Goal: Find contact information: Find contact information

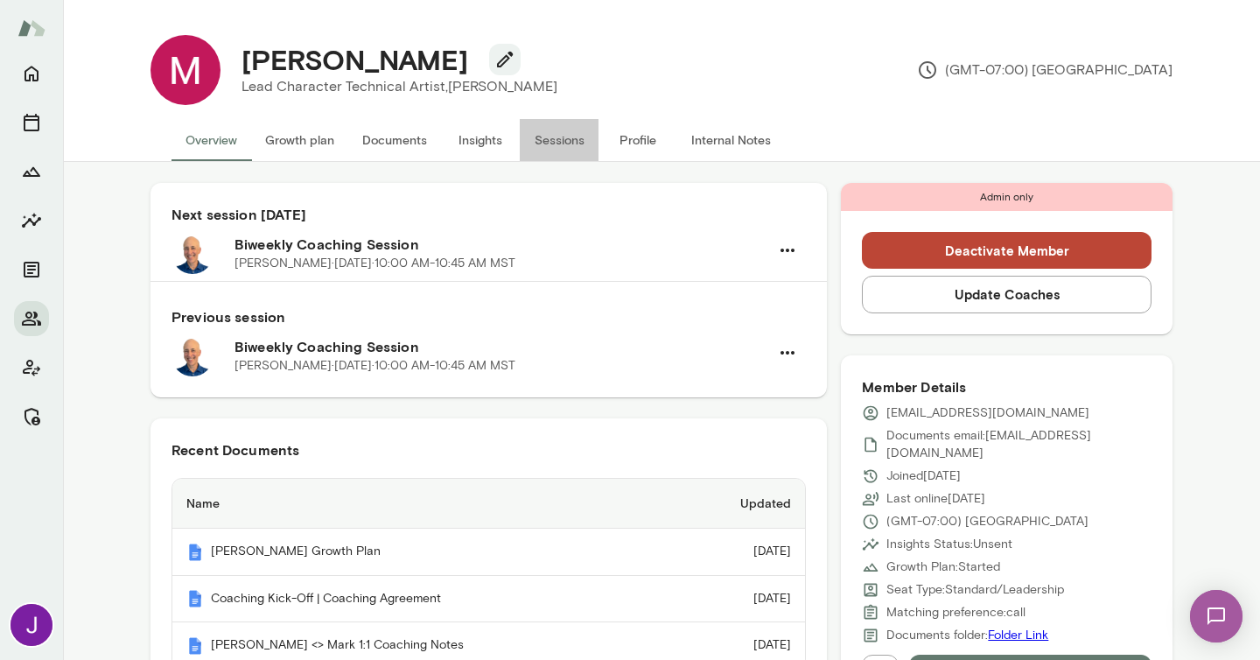
click at [558, 155] on button "Sessions" at bounding box center [559, 140] width 79 height 42
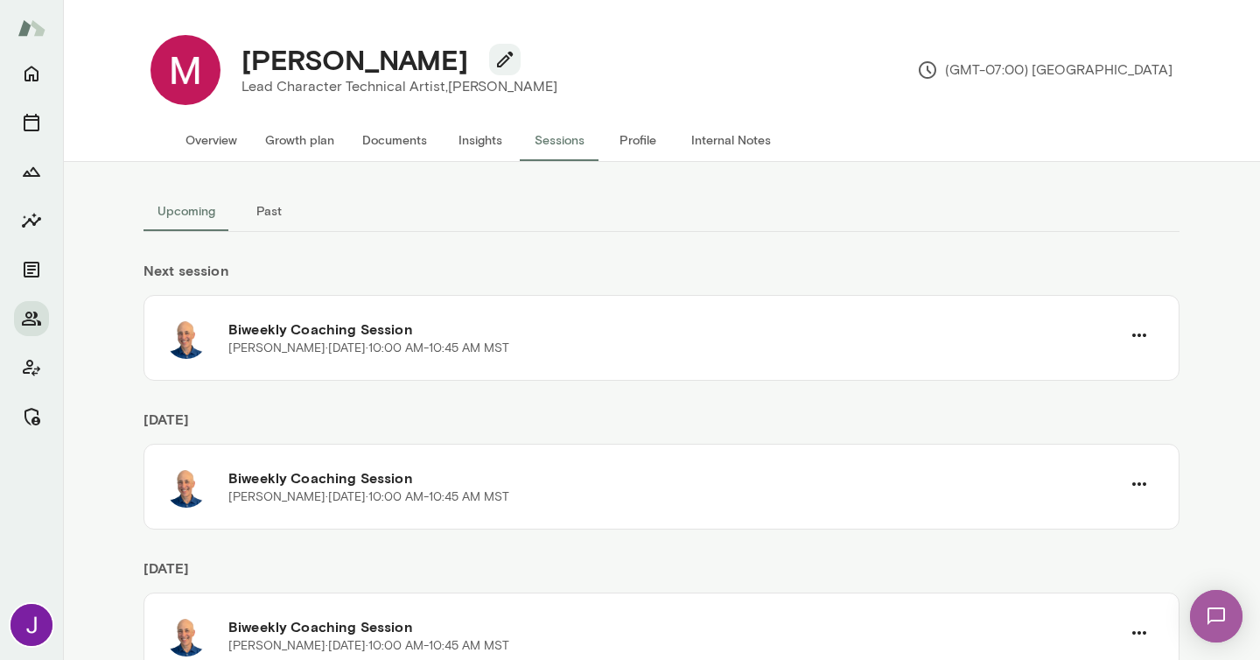
scroll to position [67, 0]
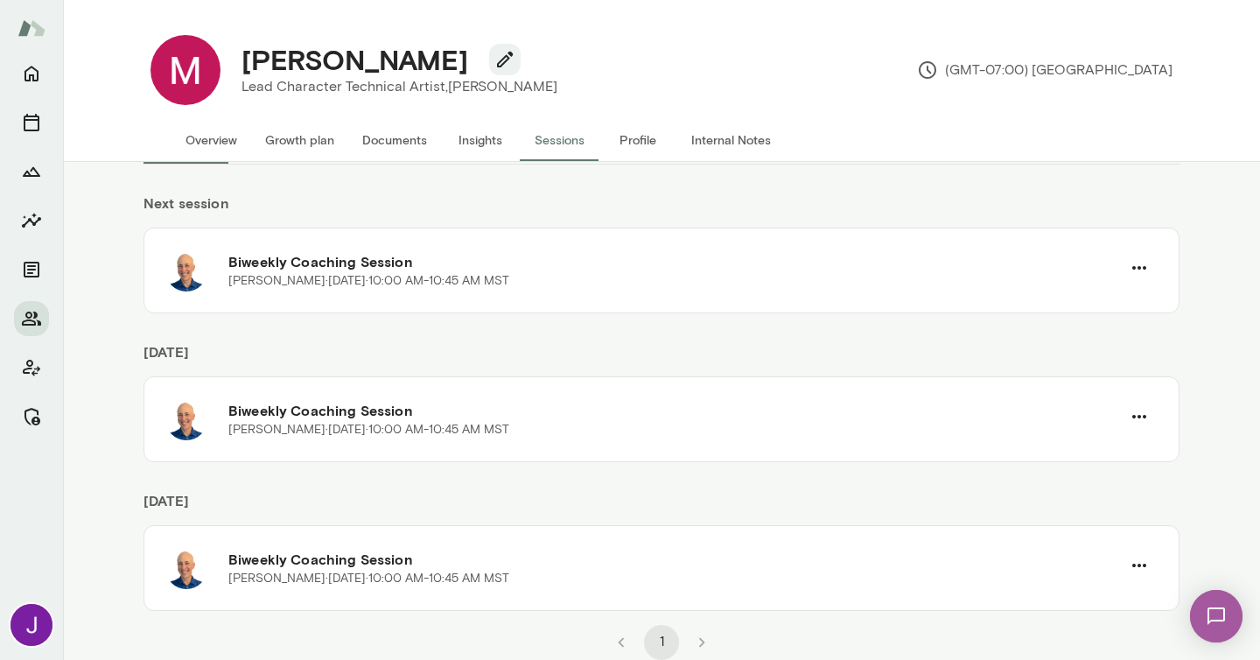
click at [348, 70] on h4 "MatthewG Sherman" at bounding box center [355, 59] width 227 height 33
copy div "MatthewG Sherman"
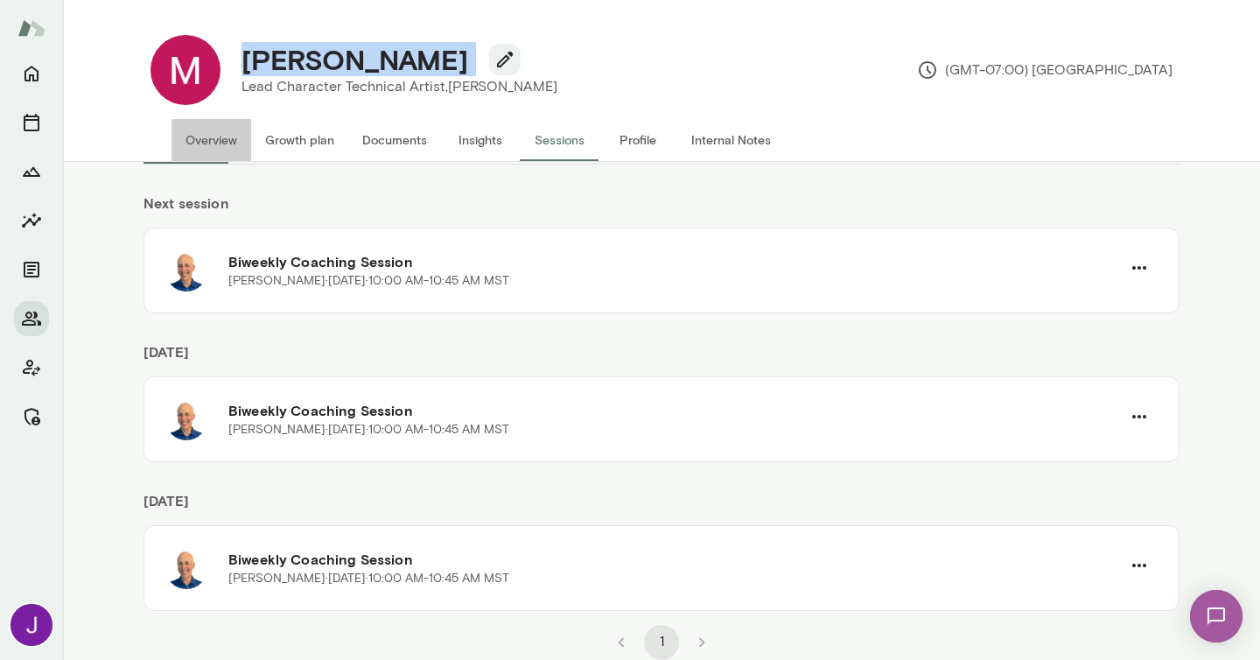
click at [217, 134] on button "Overview" at bounding box center [212, 140] width 80 height 42
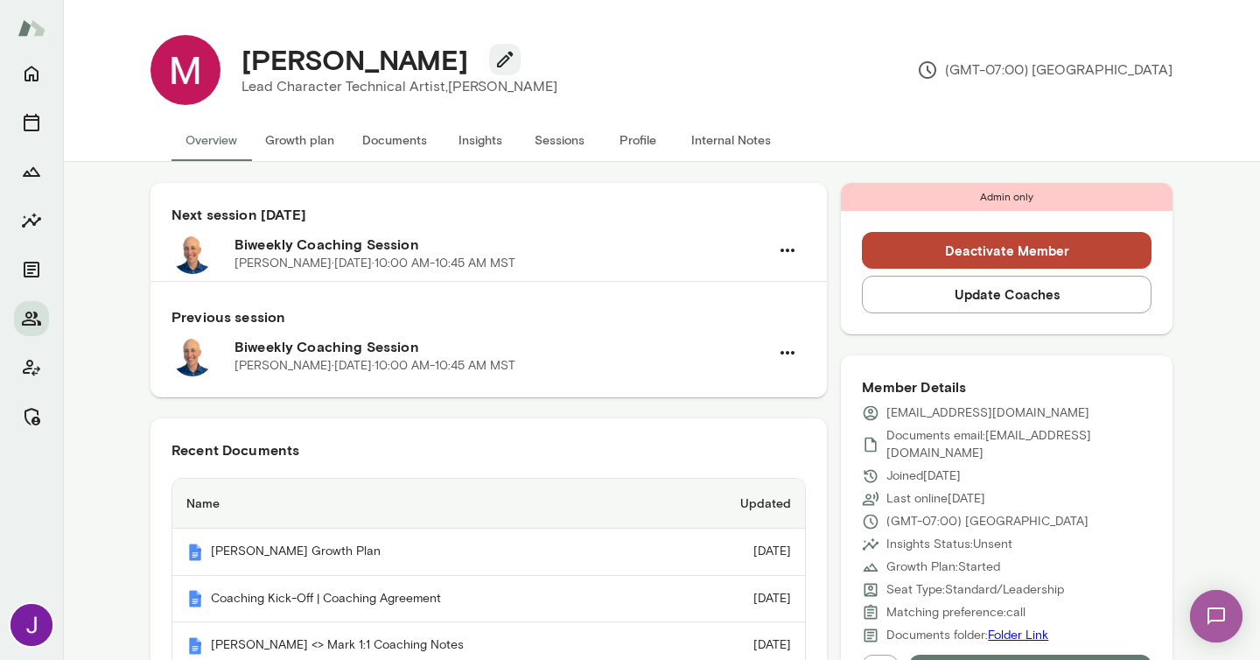
click at [947, 416] on p "mgsherman@sds.com" at bounding box center [988, 413] width 203 height 18
copy div "mgsherman@sds.com"
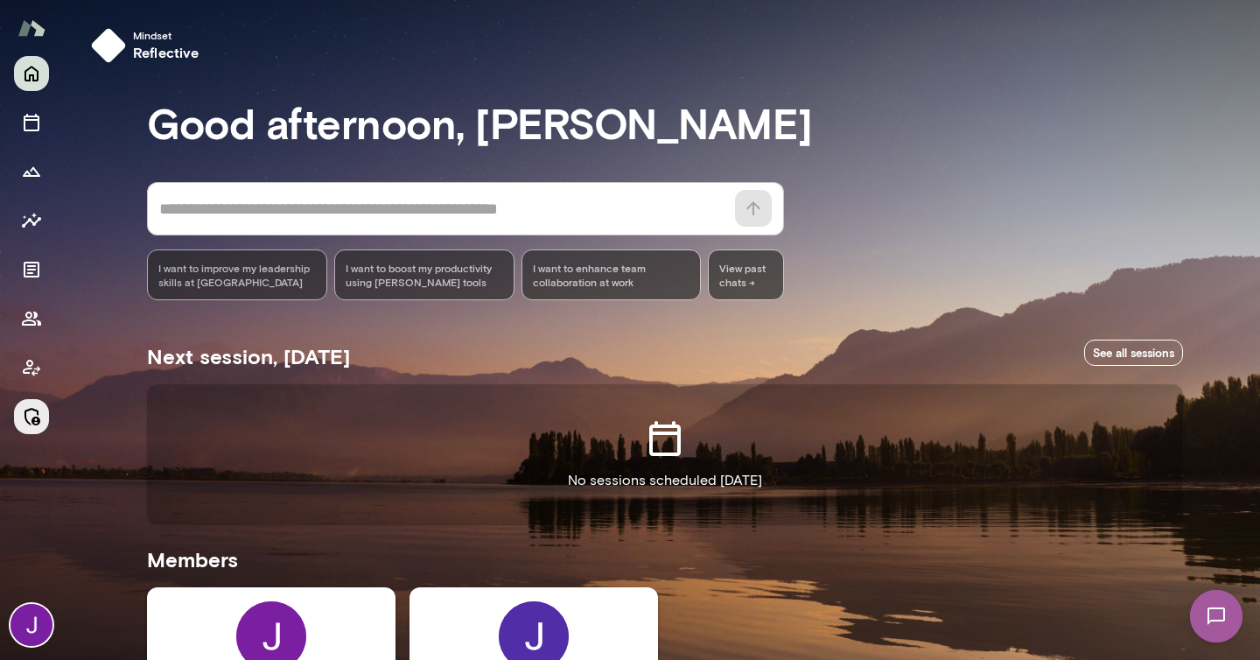
click at [21, 417] on icon "Manage" at bounding box center [31, 416] width 21 height 21
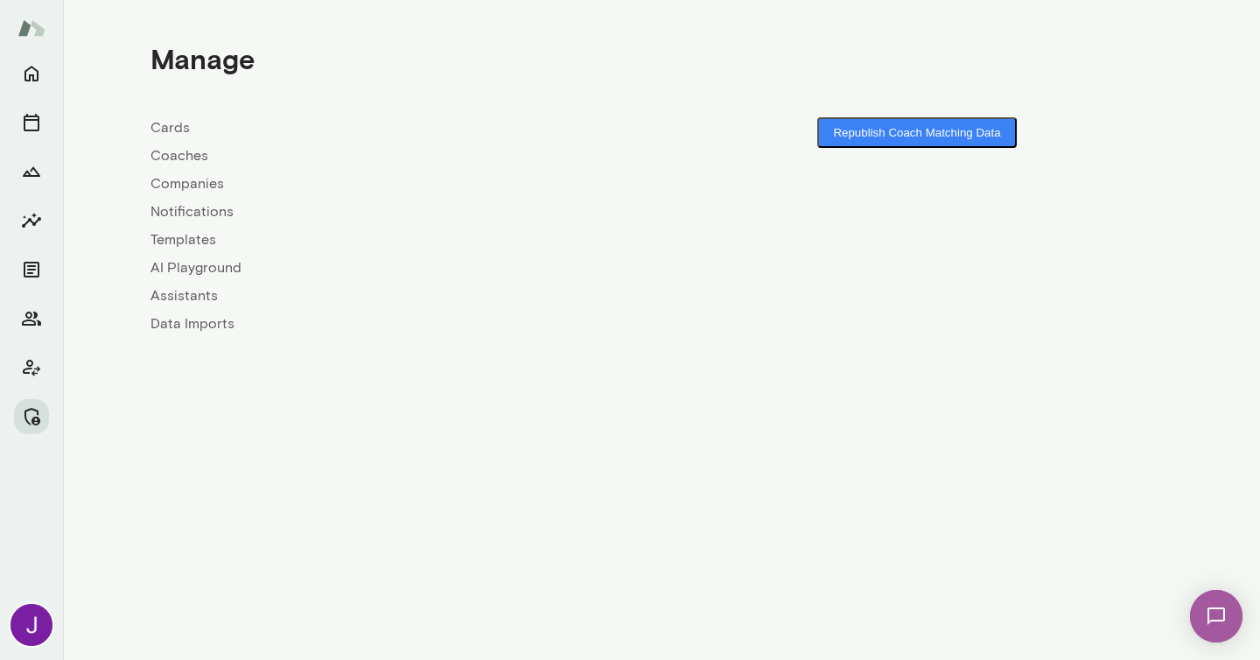
click at [180, 159] on link "Coaches" at bounding box center [406, 155] width 511 height 21
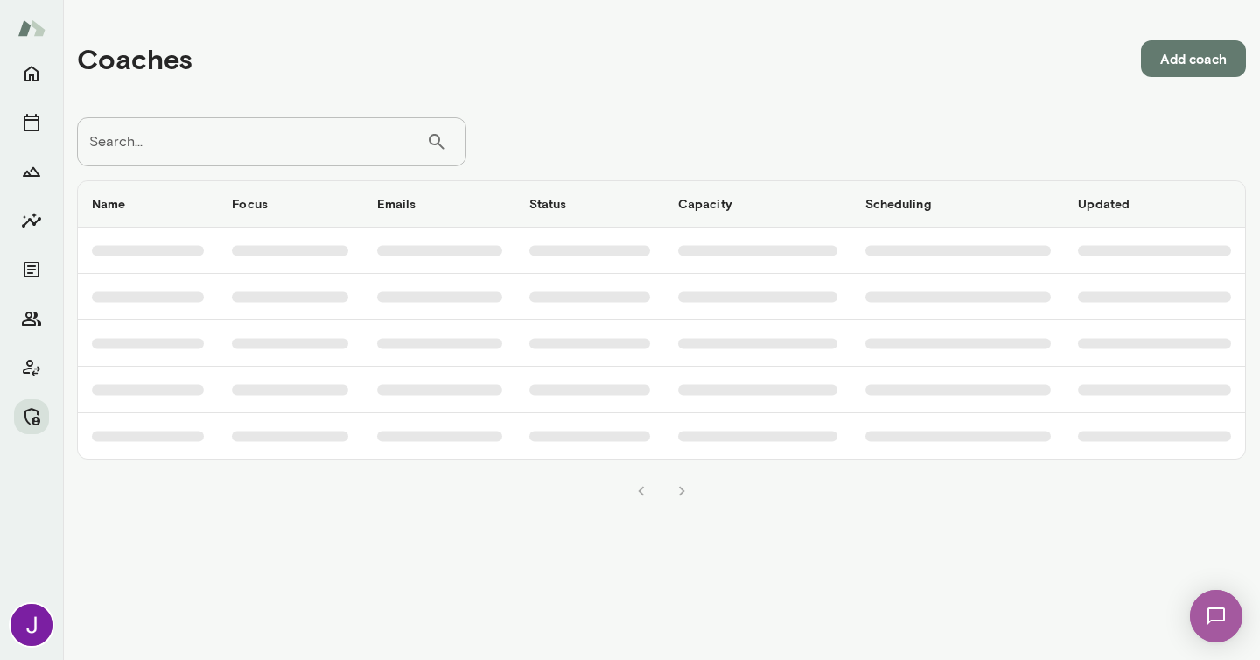
click at [205, 166] on div "Name Focus Emails Status Capacity Scheduling Updated" at bounding box center [661, 337] width 1169 height 342
click at [205, 153] on input "Search..." at bounding box center [251, 141] width 349 height 49
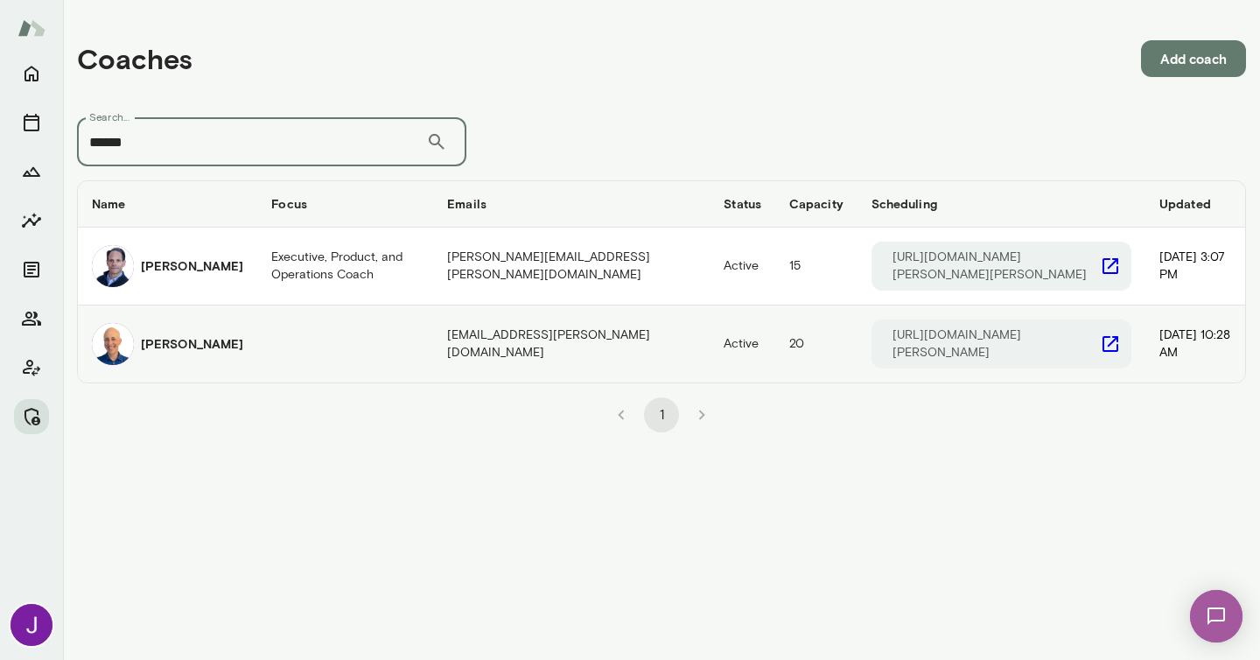
type input "******"
click at [1103, 346] on icon "coaches table" at bounding box center [1111, 344] width 16 height 16
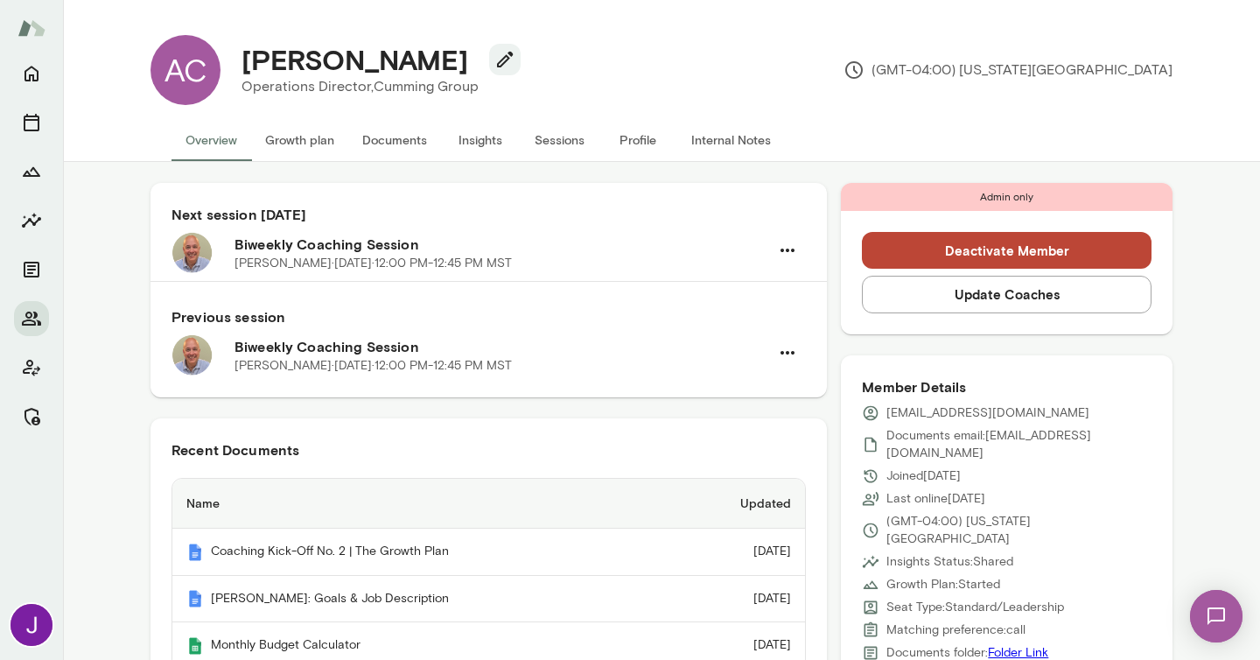
click at [964, 408] on p "acamejo@cumming-group.com" at bounding box center [988, 413] width 203 height 18
copy div "acamejo@cumming-group.com"
click at [559, 151] on button "Sessions" at bounding box center [559, 140] width 79 height 42
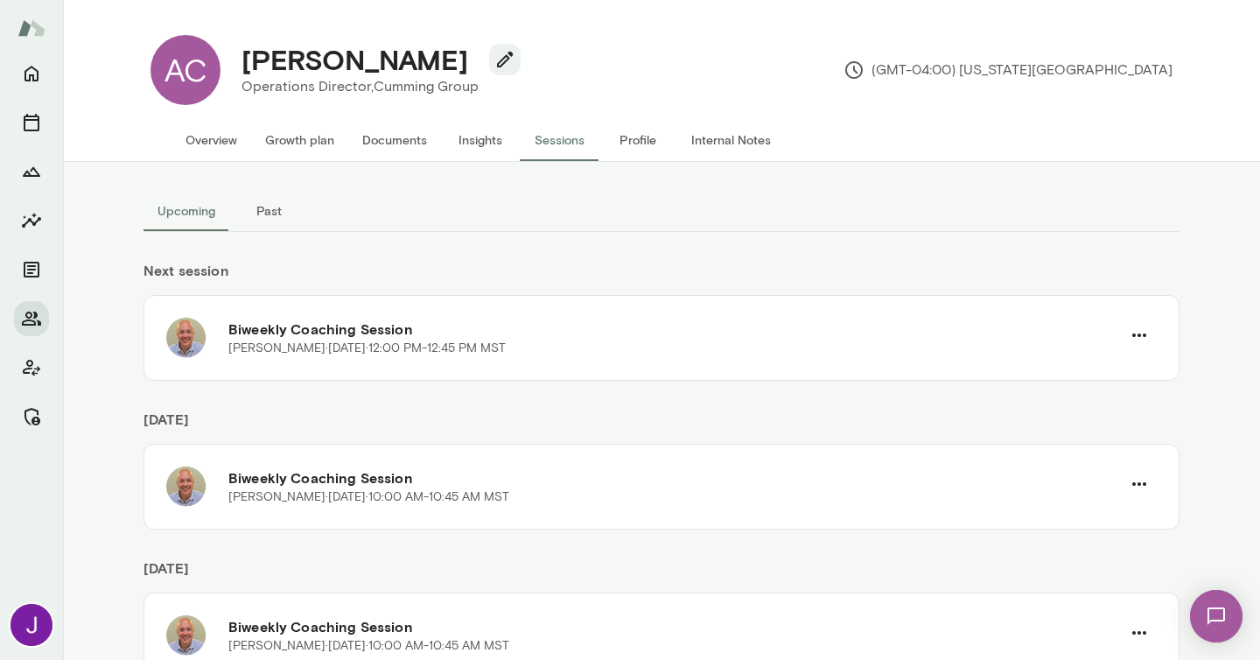
scroll to position [67, 0]
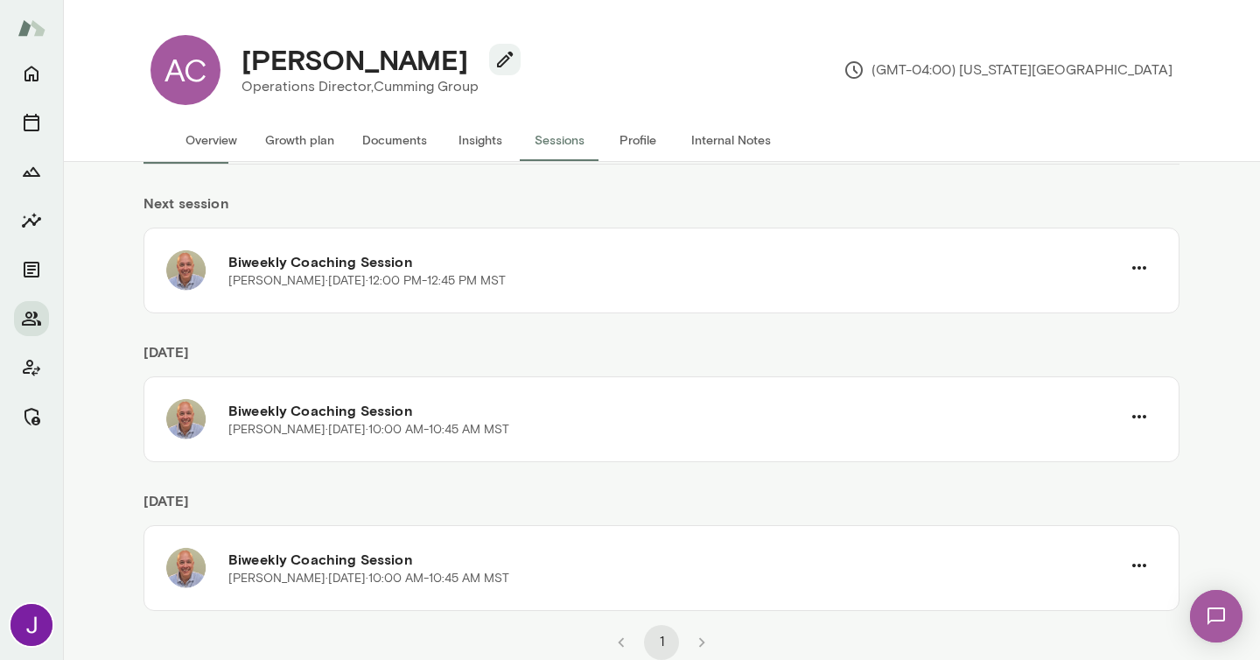
click at [308, 70] on h4 "Alexandra Camejo" at bounding box center [355, 59] width 227 height 33
copy div "Alexandra Camejo"
click at [211, 141] on button "Overview" at bounding box center [212, 140] width 80 height 42
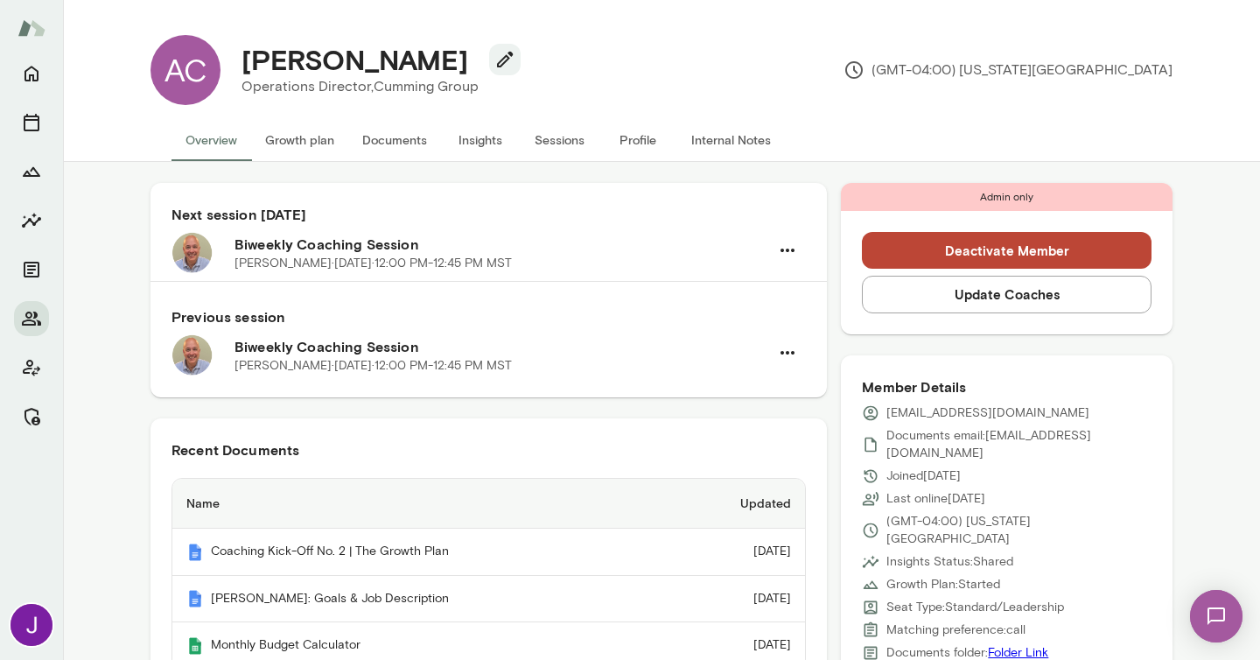
click at [961, 412] on p "acamejo@cumming-group.com" at bounding box center [988, 413] width 203 height 18
copy div "acamejo@cumming-group.com"
click at [556, 137] on button "Sessions" at bounding box center [559, 140] width 79 height 42
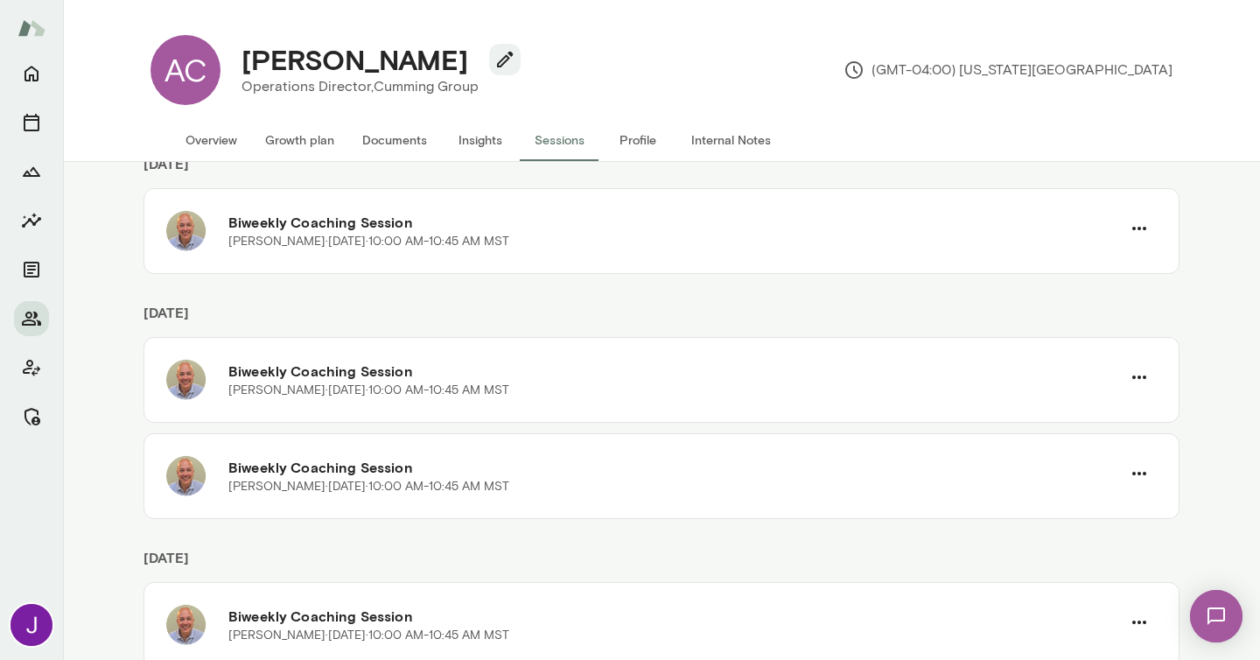
scroll to position [242, 0]
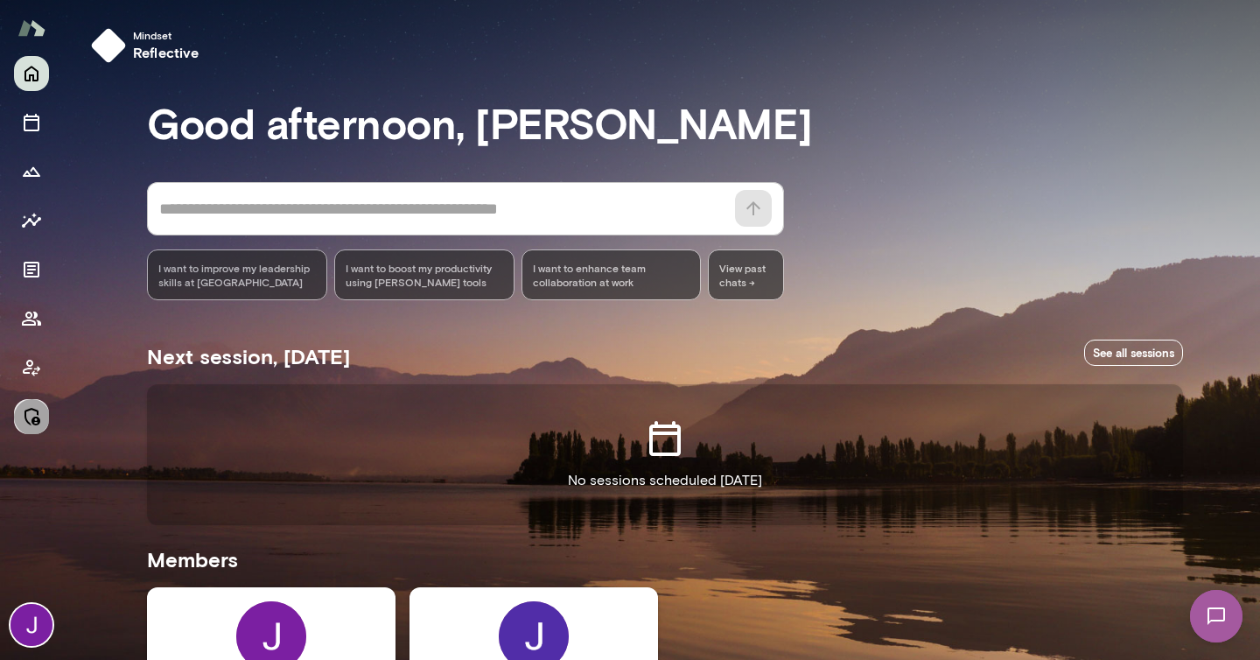
click at [33, 414] on icon "Manage" at bounding box center [31, 416] width 21 height 21
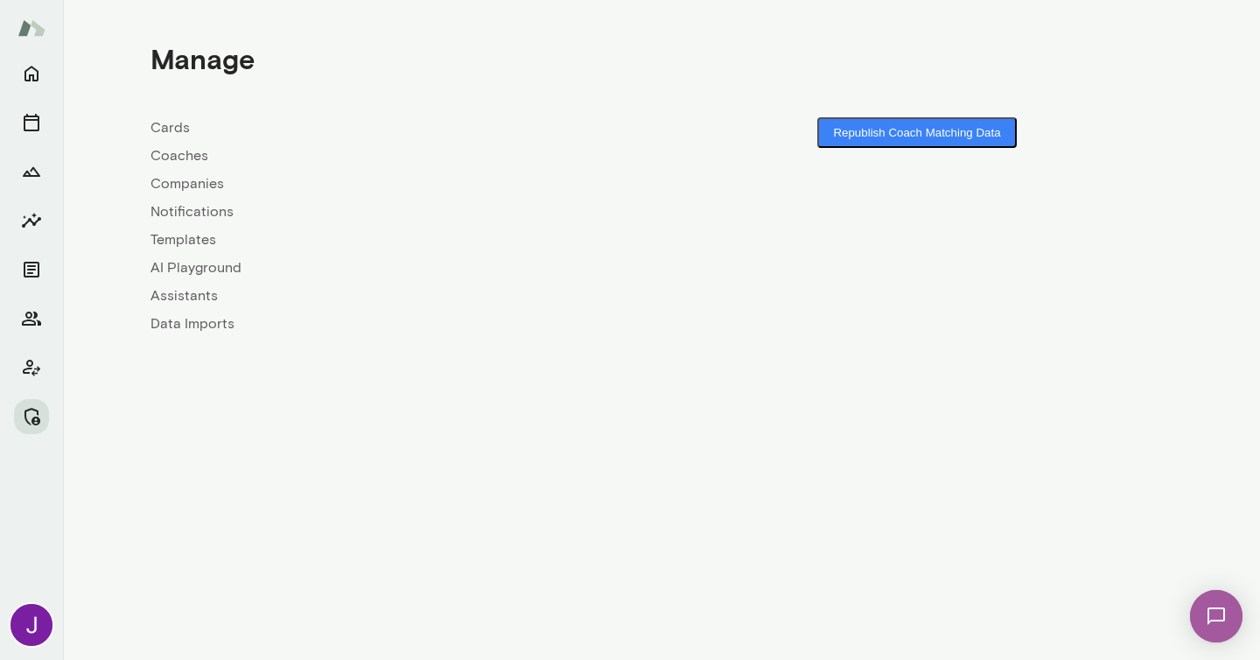
click at [180, 155] on link "Coaches" at bounding box center [406, 155] width 511 height 21
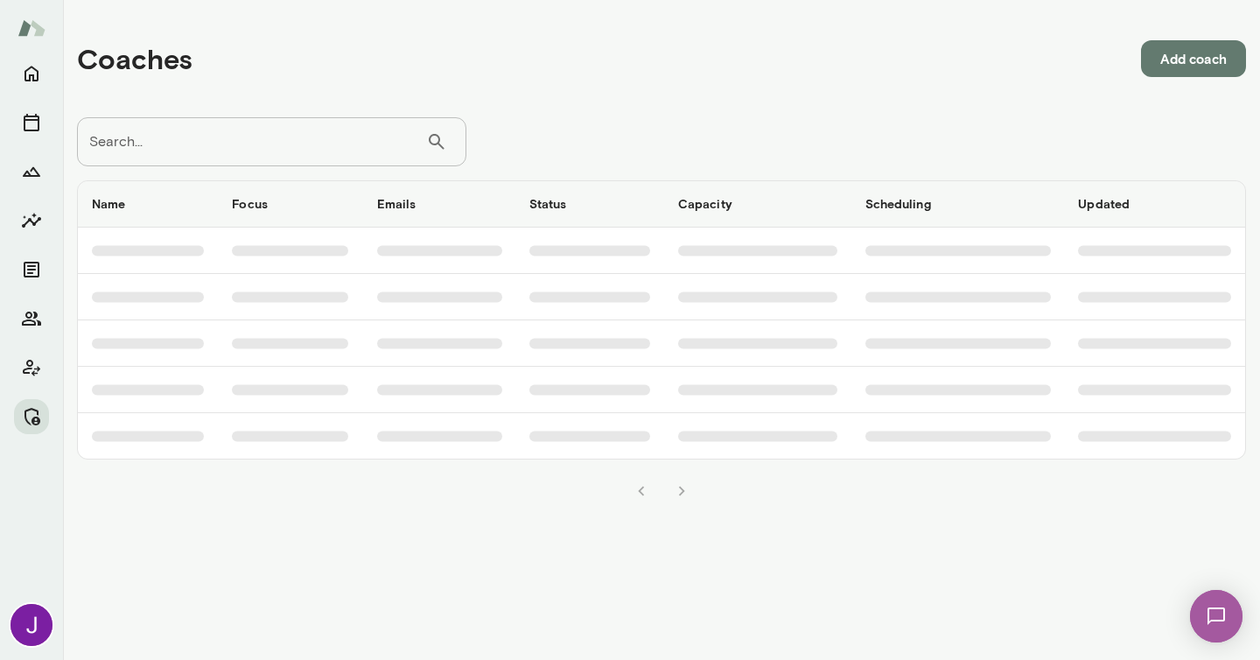
click at [259, 149] on input "Search..." at bounding box center [251, 141] width 349 height 49
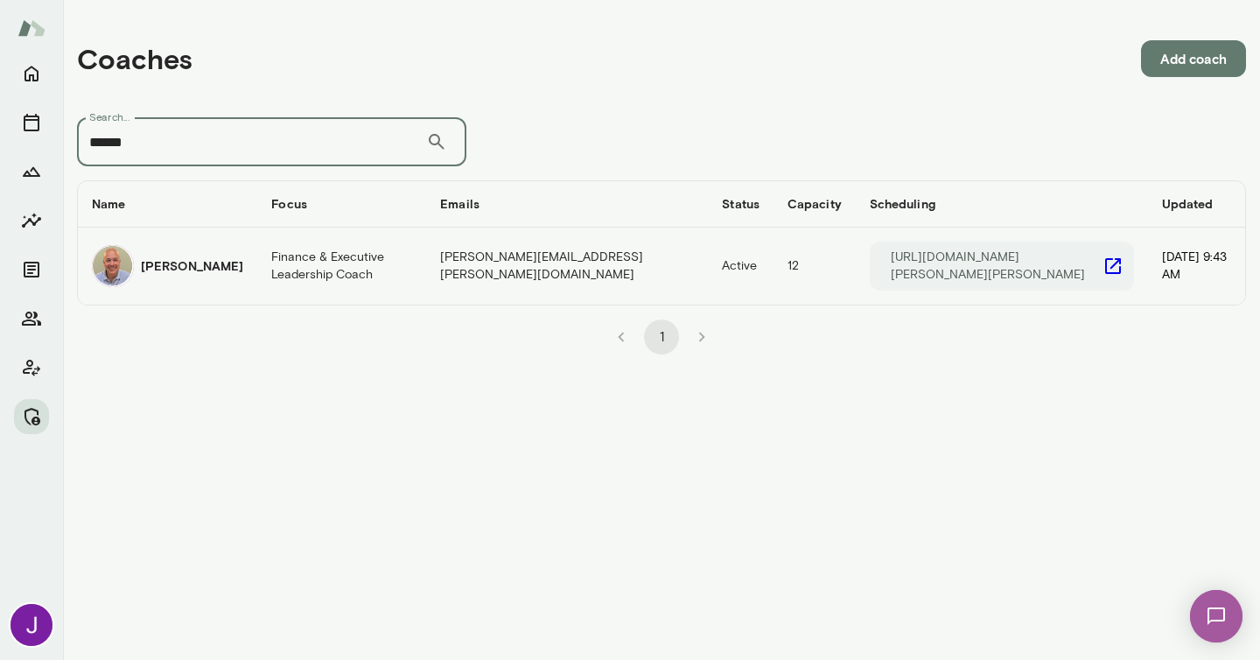
type input "******"
click at [1103, 266] on icon "coaches table" at bounding box center [1113, 266] width 21 height 21
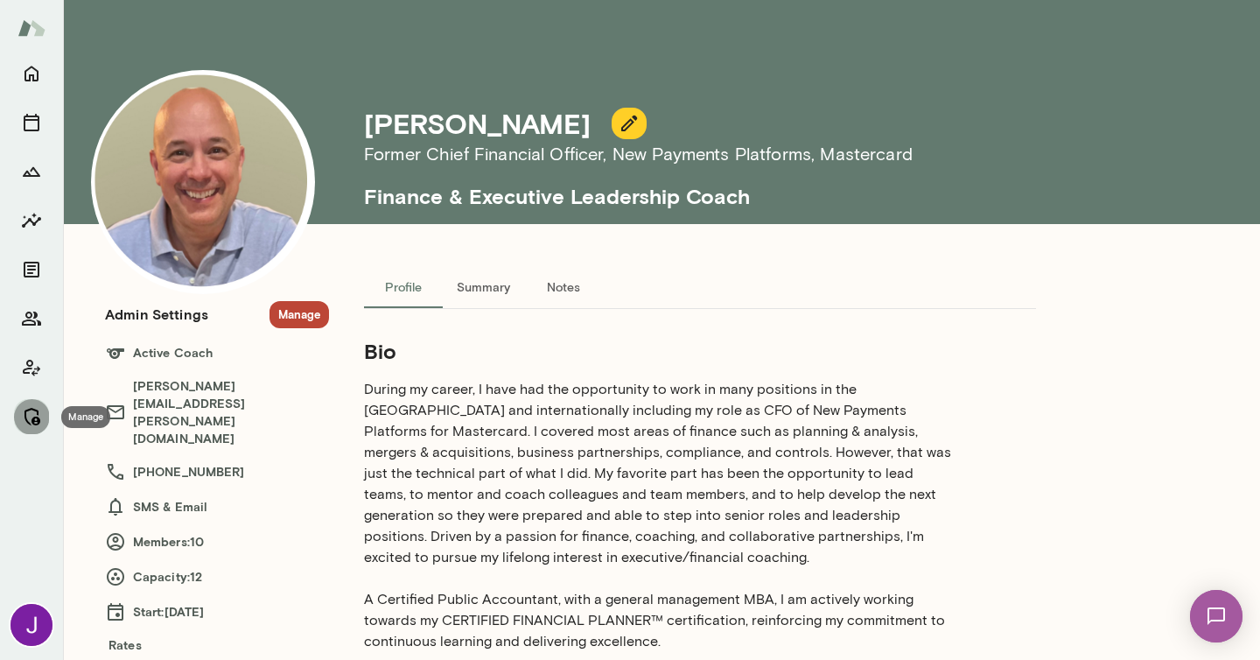
click at [31, 406] on icon "Manage" at bounding box center [31, 416] width 21 height 21
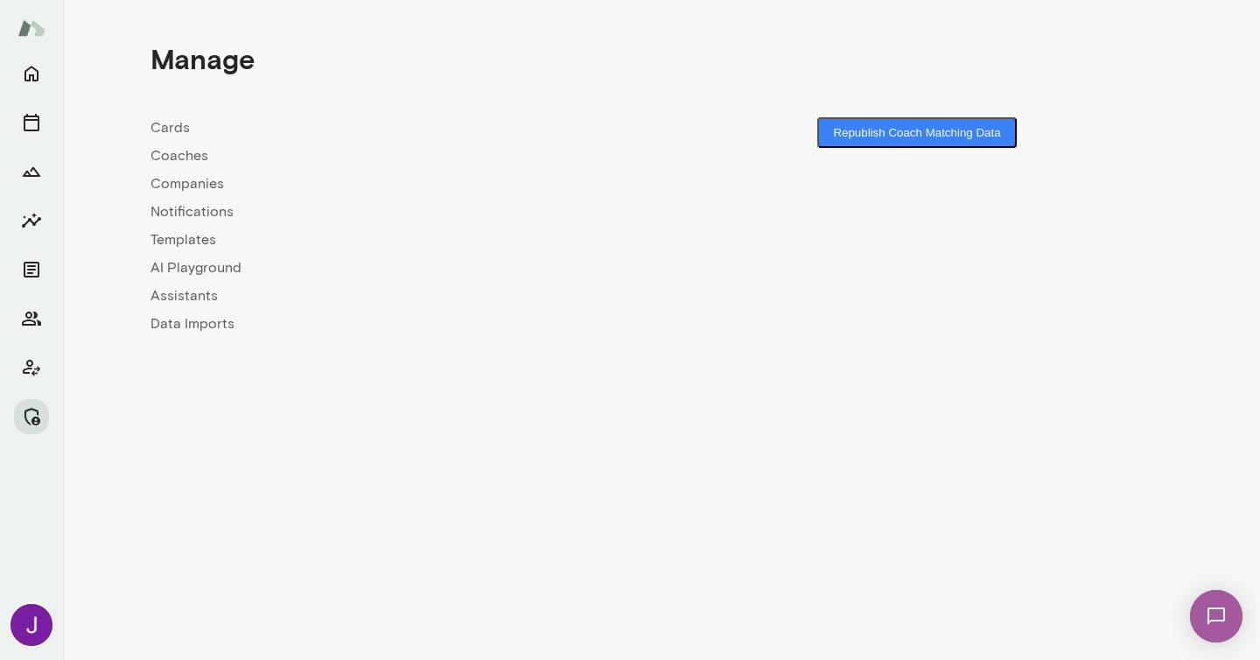
click at [200, 158] on link "Coaches" at bounding box center [406, 155] width 511 height 21
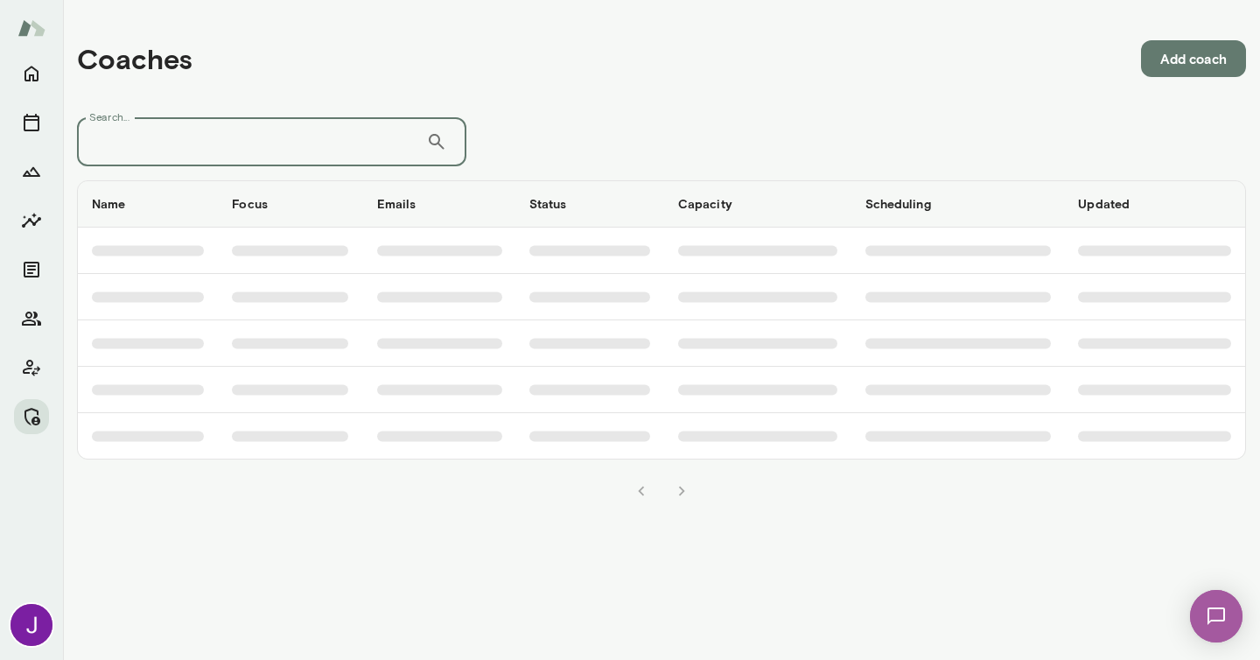
click at [209, 151] on input "Search..." at bounding box center [251, 141] width 349 height 49
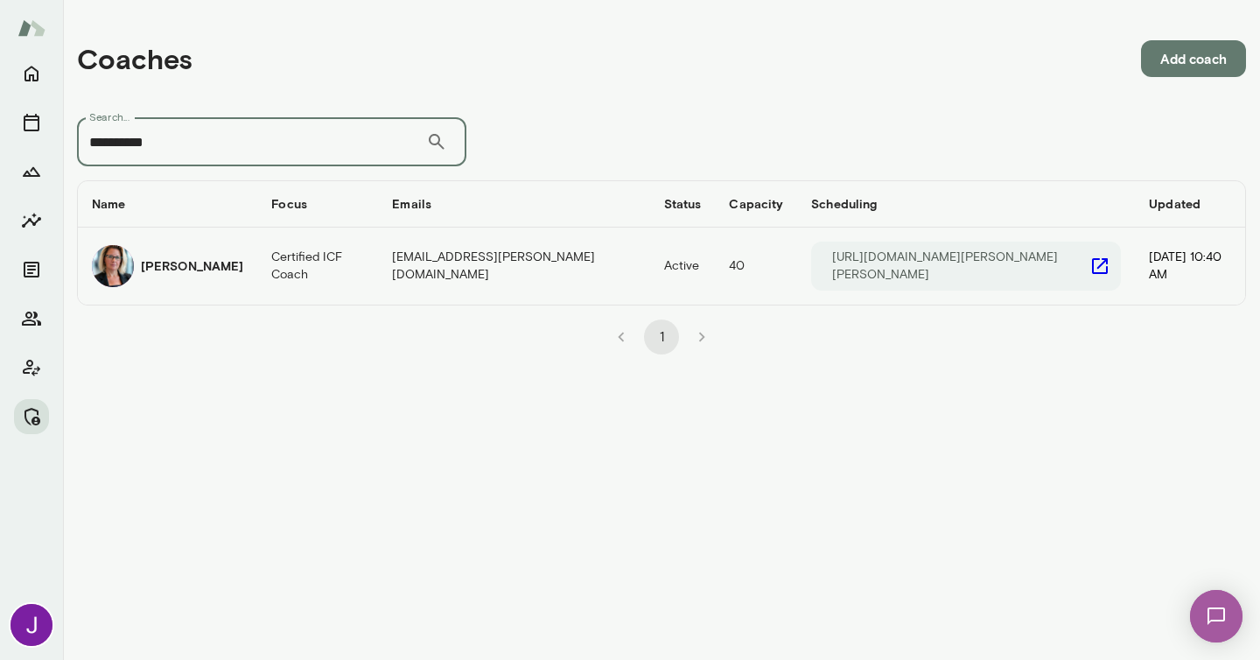
type input "**********"
click at [1090, 260] on icon "coaches table" at bounding box center [1100, 266] width 21 height 21
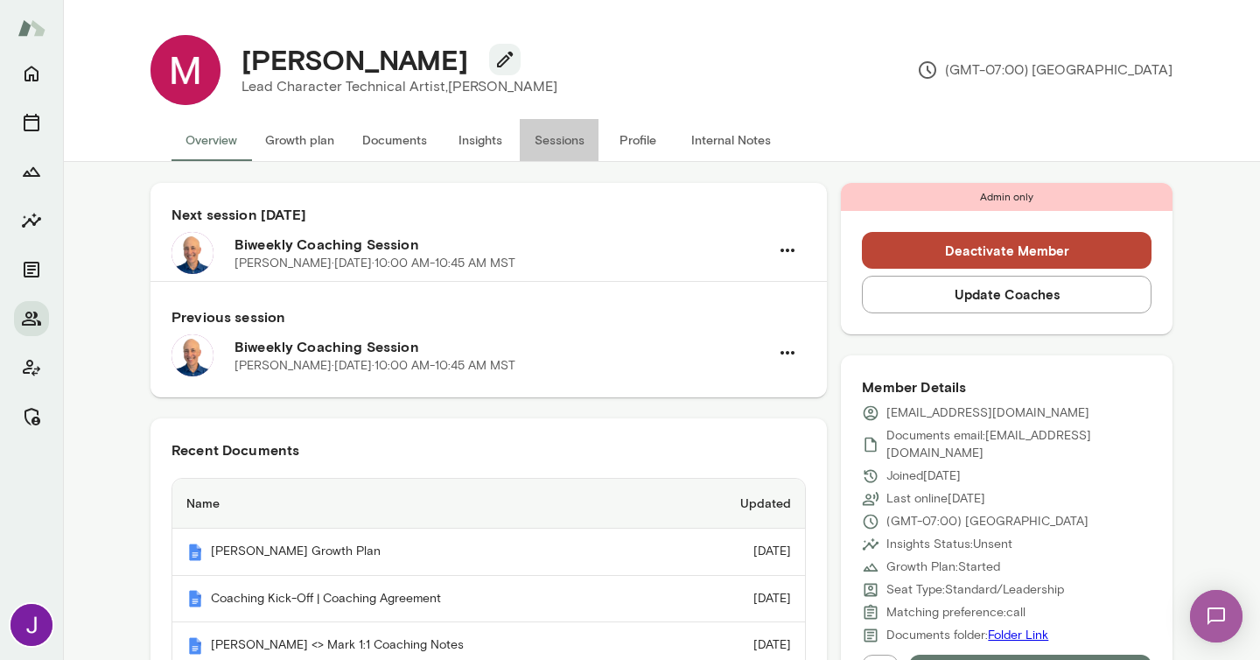
click at [570, 134] on button "Sessions" at bounding box center [559, 140] width 79 height 42
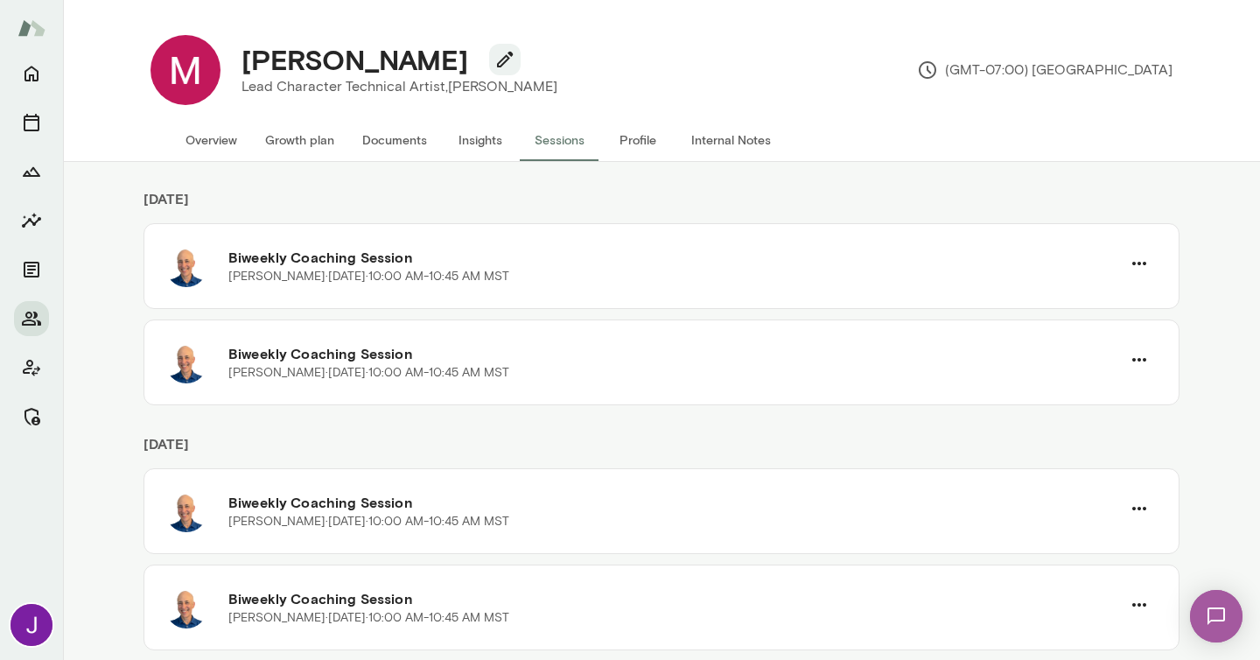
scroll to position [671, 0]
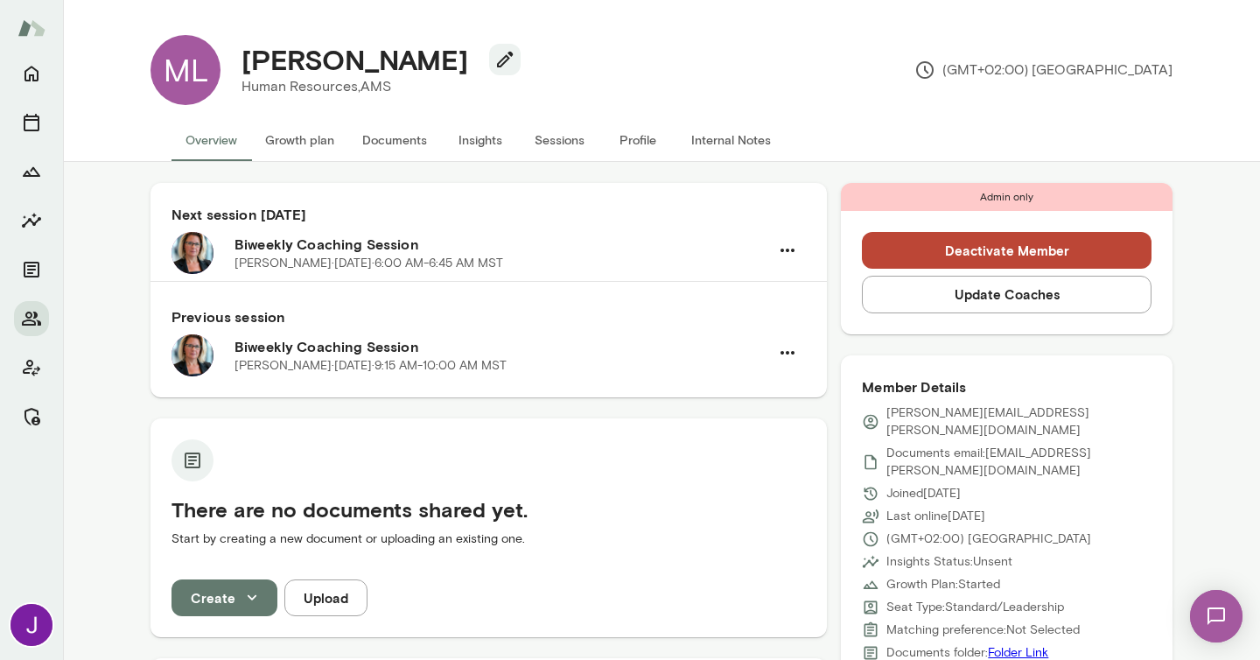
click at [562, 148] on button "Sessions" at bounding box center [559, 140] width 79 height 42
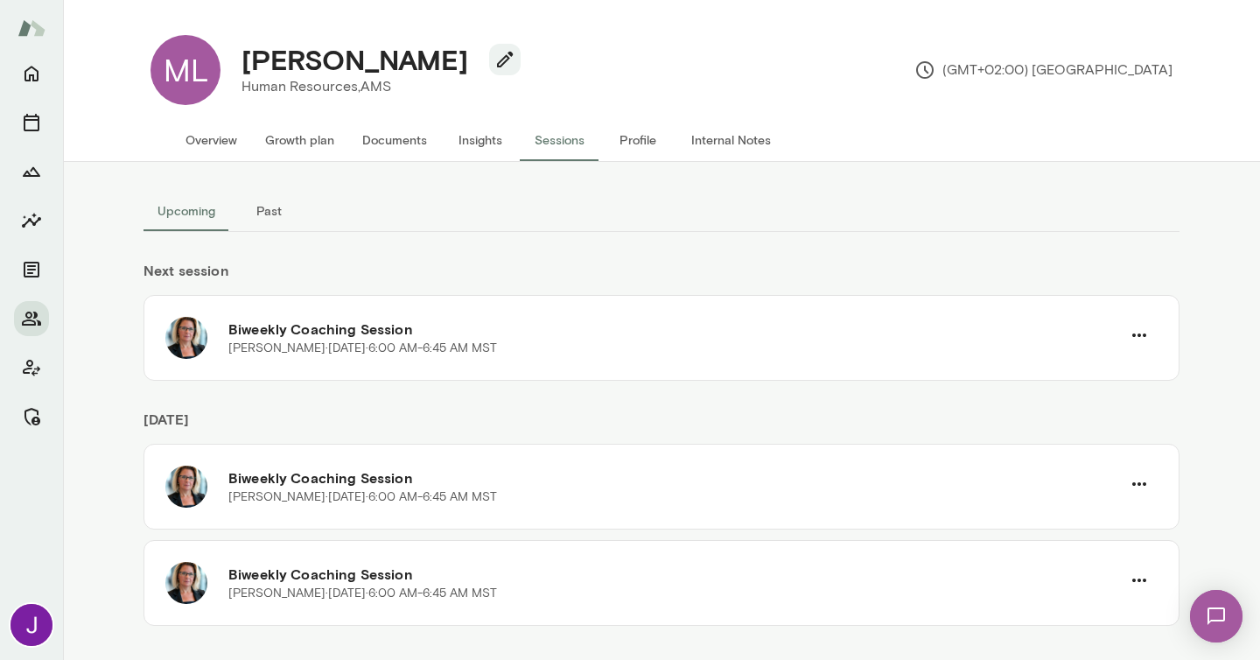
scroll to position [164, 0]
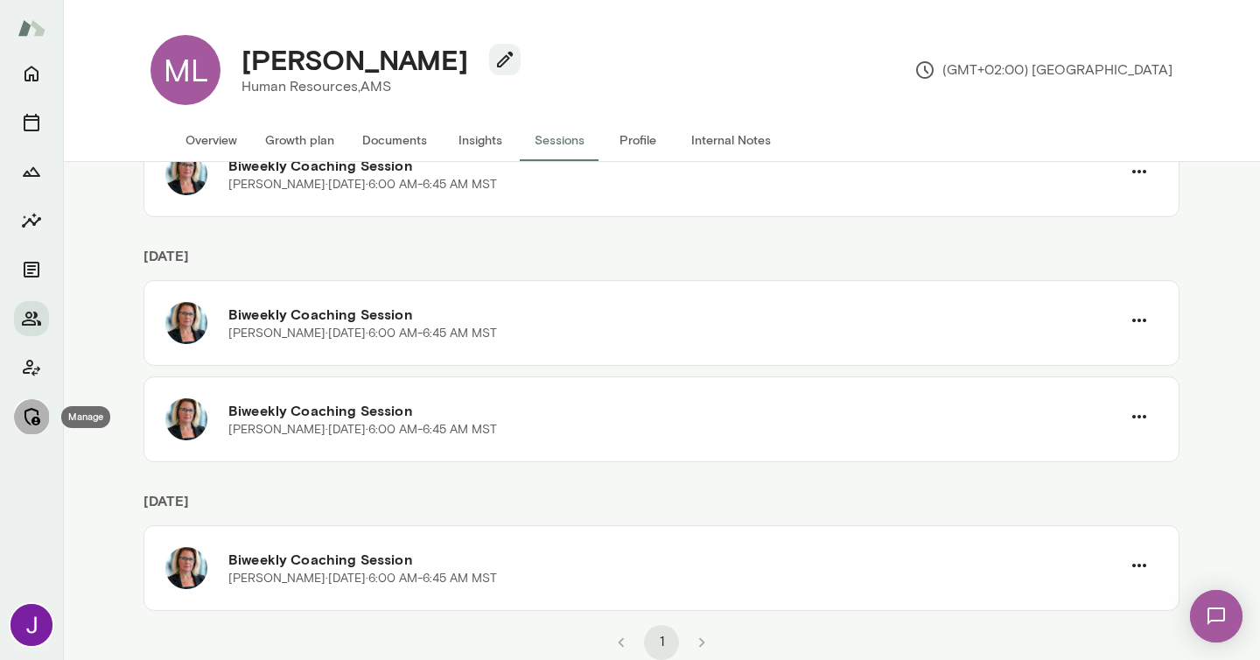
click at [44, 416] on button "Manage" at bounding box center [31, 416] width 35 height 35
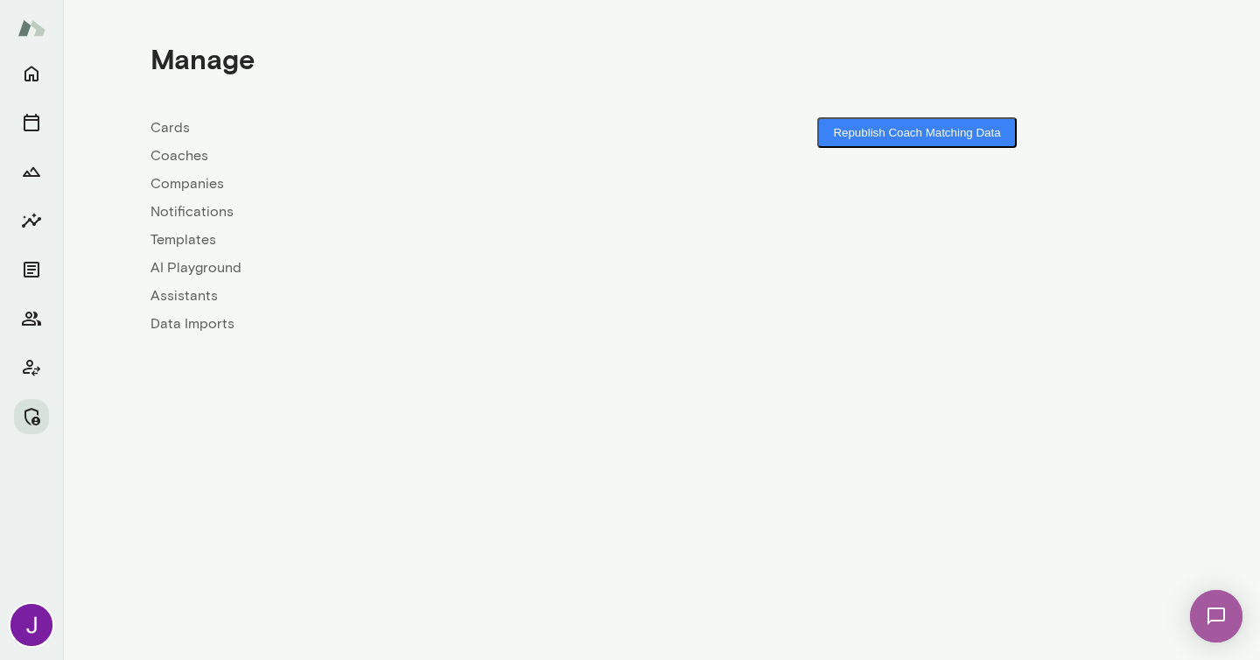
click at [183, 154] on link "Coaches" at bounding box center [406, 155] width 511 height 21
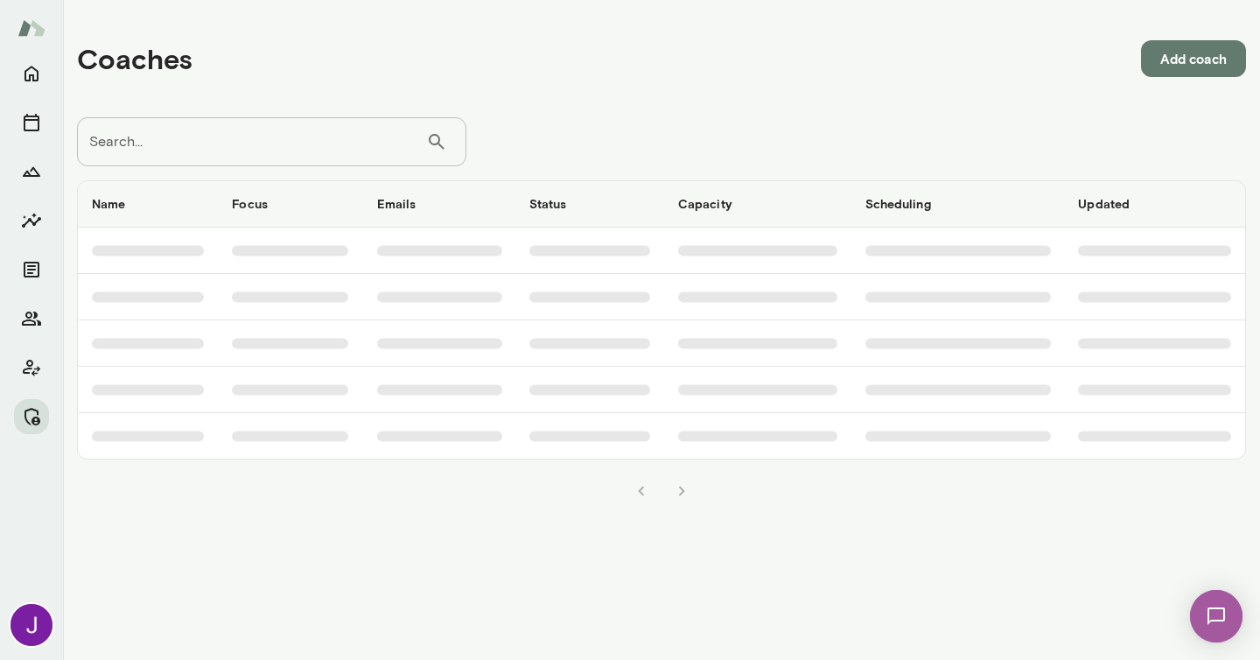
click at [183, 154] on input "Search..." at bounding box center [251, 141] width 349 height 49
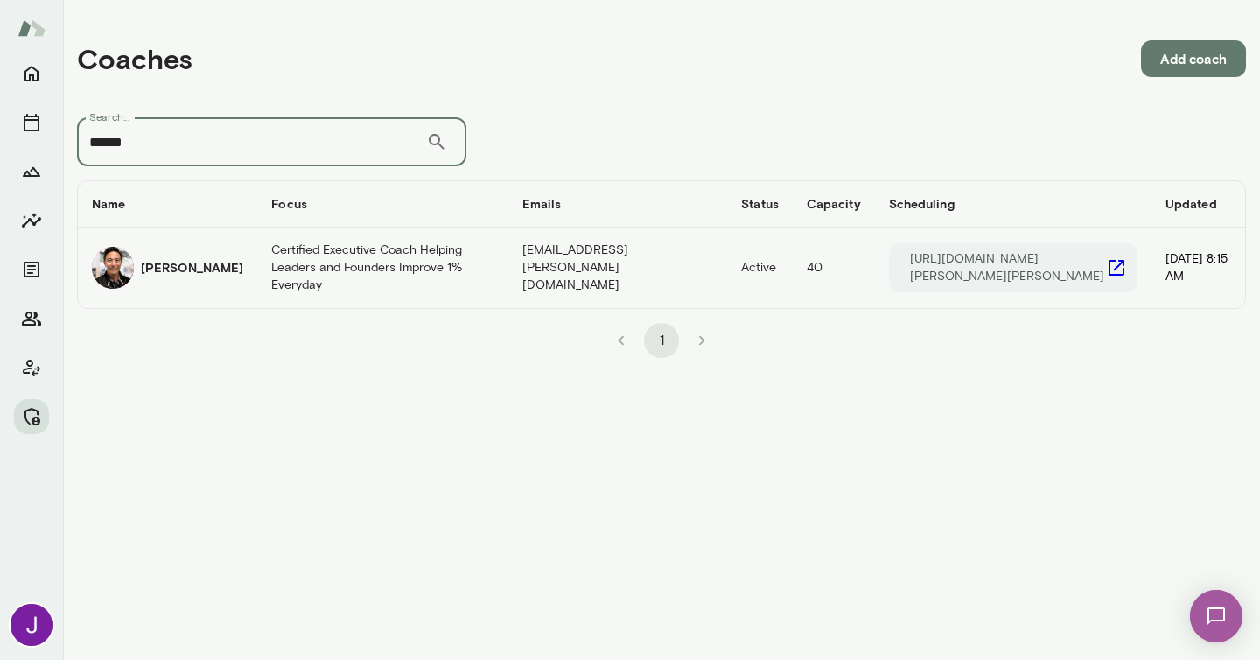
type input "******"
click at [1106, 270] on icon "coaches table" at bounding box center [1116, 267] width 21 height 21
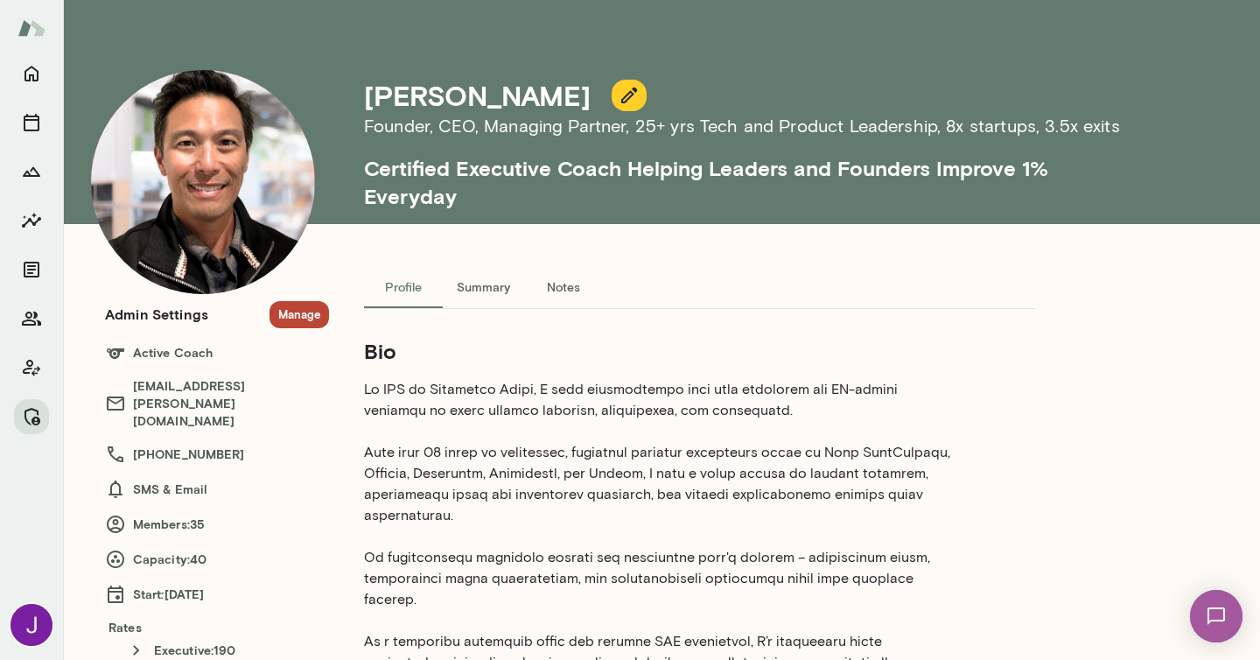
click at [320, 310] on button "Manage" at bounding box center [300, 314] width 60 height 27
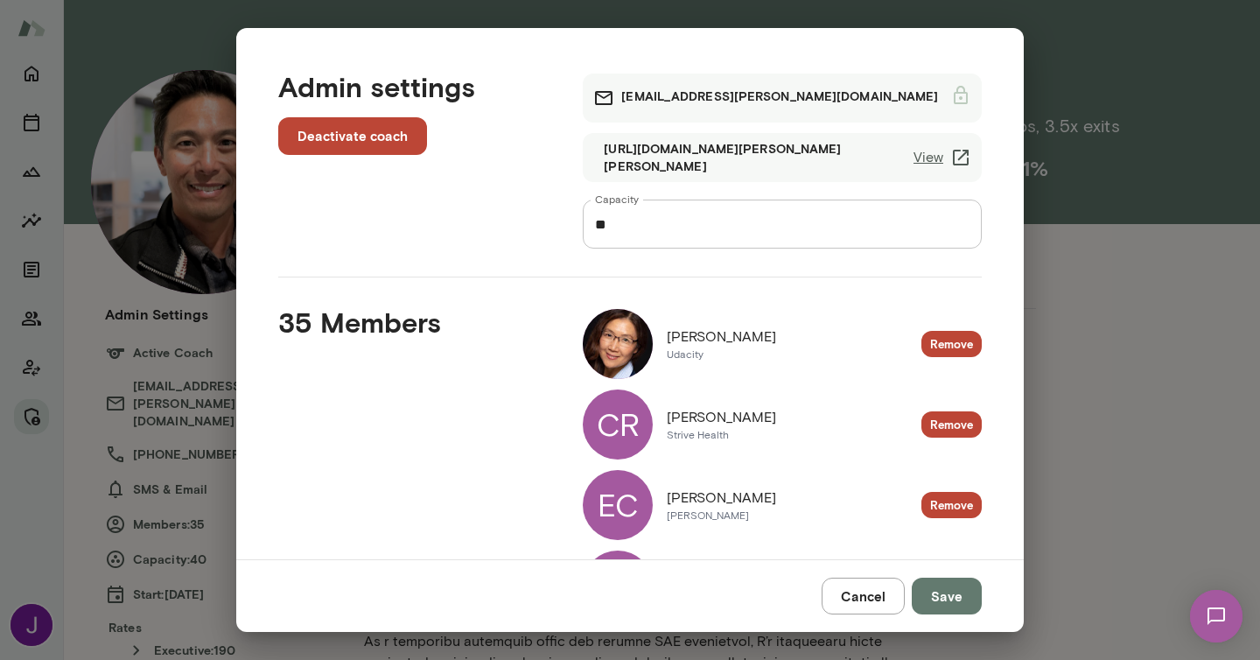
click at [946, 168] on div "https://cal.mento.co/albert-villarde View" at bounding box center [782, 157] width 399 height 49
click at [958, 155] on icon at bounding box center [961, 157] width 21 height 21
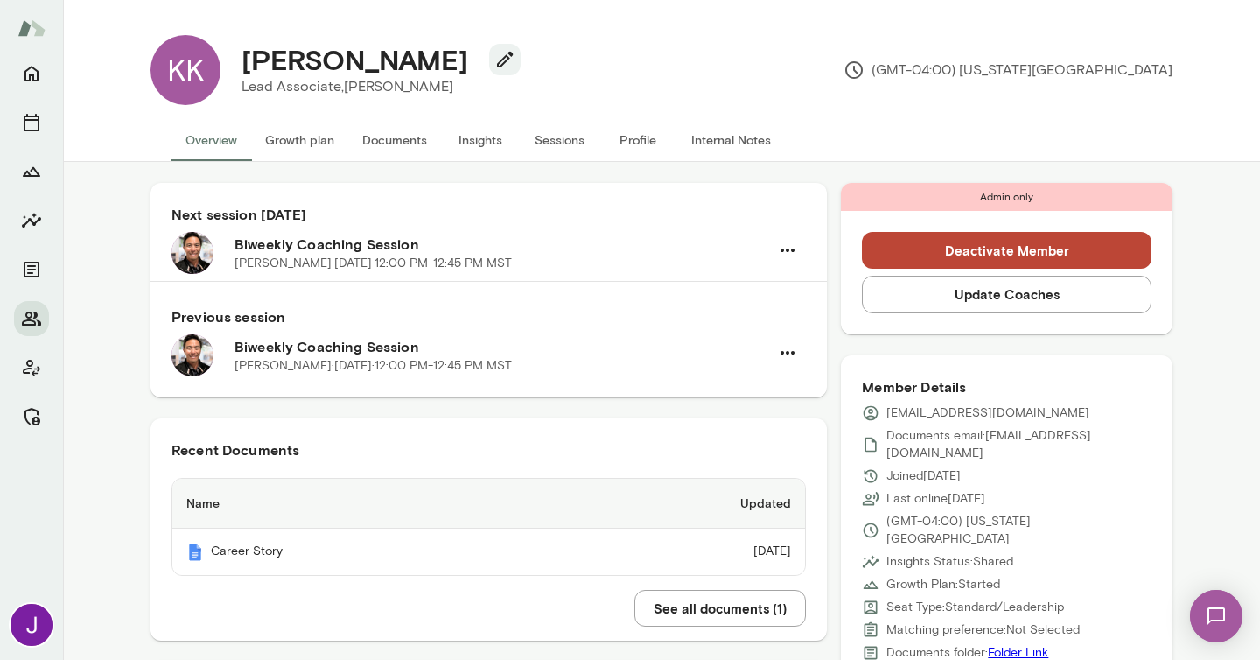
click at [571, 138] on button "Sessions" at bounding box center [559, 140] width 79 height 42
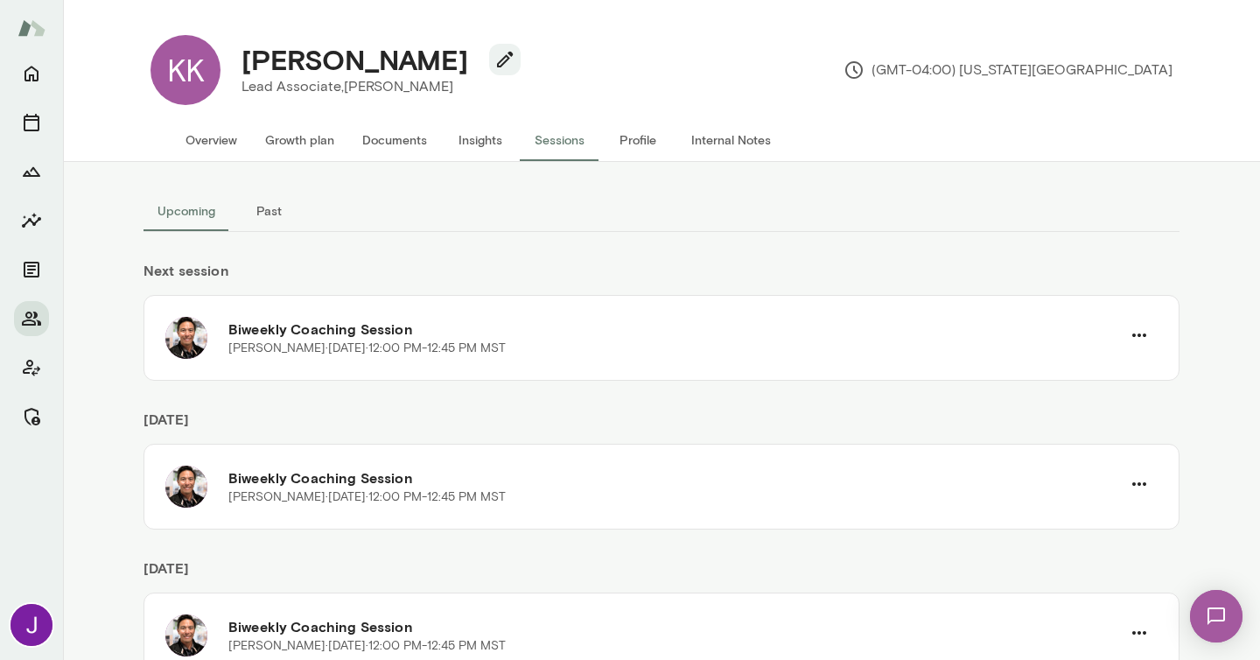
click at [202, 143] on button "Overview" at bounding box center [212, 140] width 80 height 42
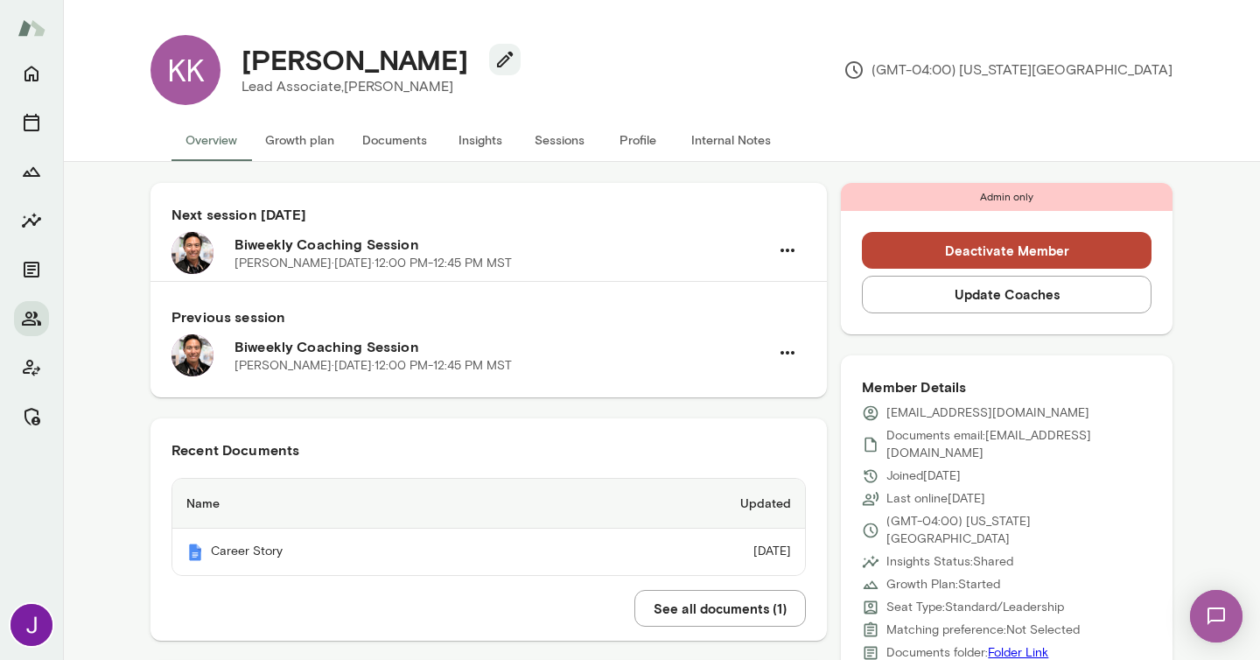
click at [922, 419] on p "[EMAIL_ADDRESS][DOMAIN_NAME]" at bounding box center [988, 413] width 203 height 18
copy div "[EMAIL_ADDRESS][DOMAIN_NAME]"
click at [557, 140] on button "Sessions" at bounding box center [559, 140] width 79 height 42
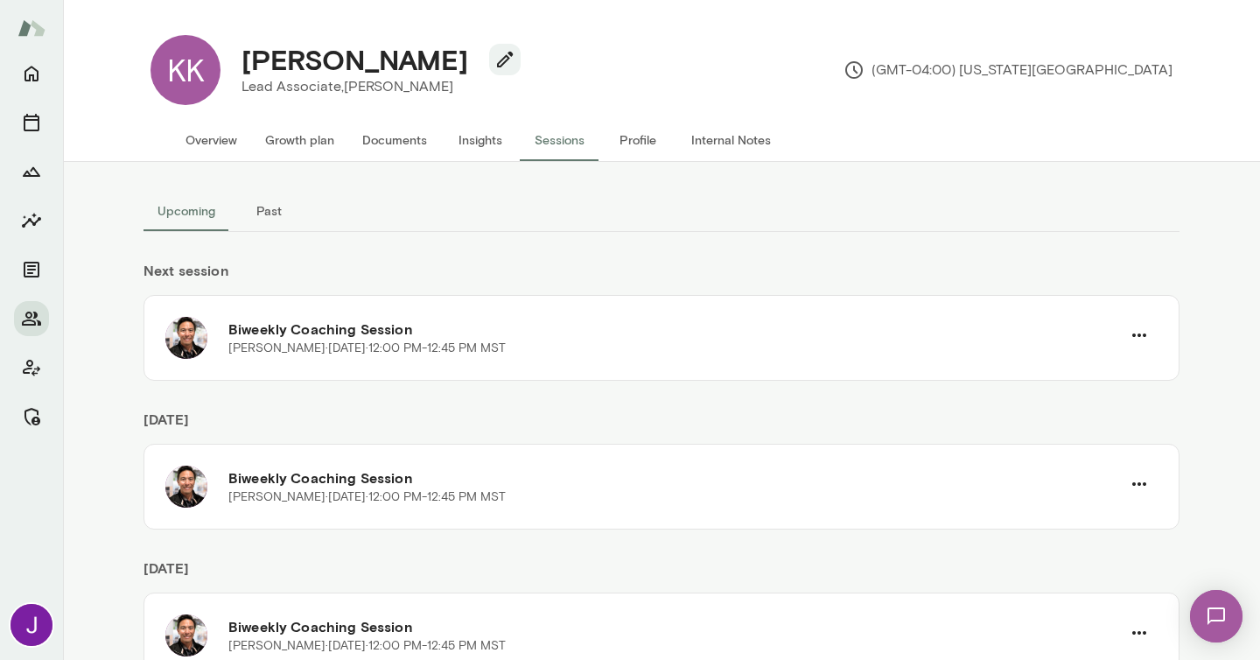
scroll to position [164, 0]
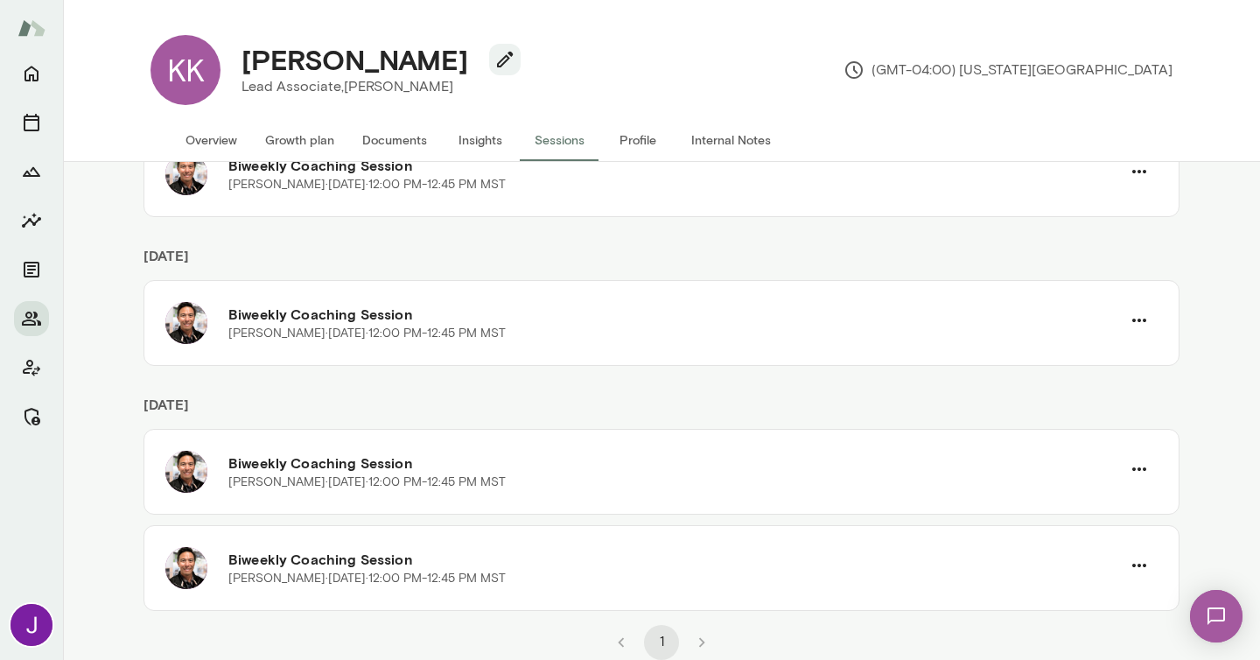
click at [317, 55] on h4 "Kristina Kincaid" at bounding box center [355, 59] width 227 height 33
copy div "Kristina Kincaid"
click at [218, 142] on button "Overview" at bounding box center [212, 140] width 80 height 42
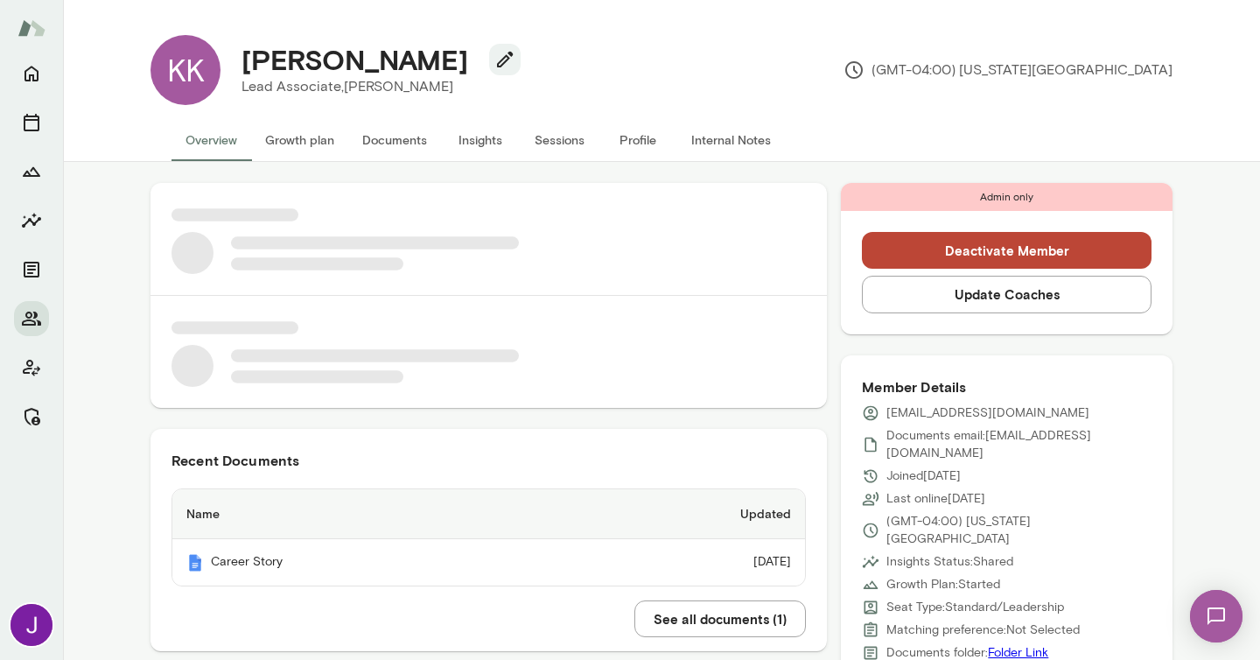
click at [929, 421] on p "kincaid_kristina@bah.com" at bounding box center [988, 413] width 203 height 18
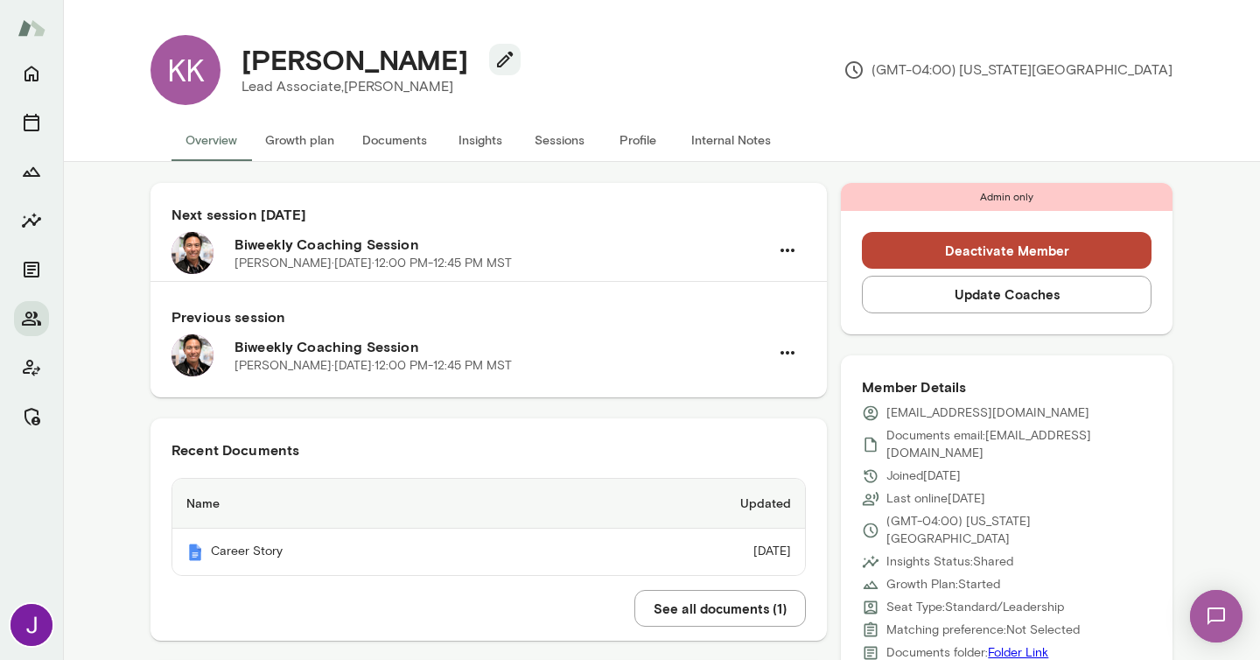
click at [929, 417] on p "kincaid_kristina@bah.com" at bounding box center [988, 413] width 203 height 18
copy div "kincaid_kristina@bah.com"
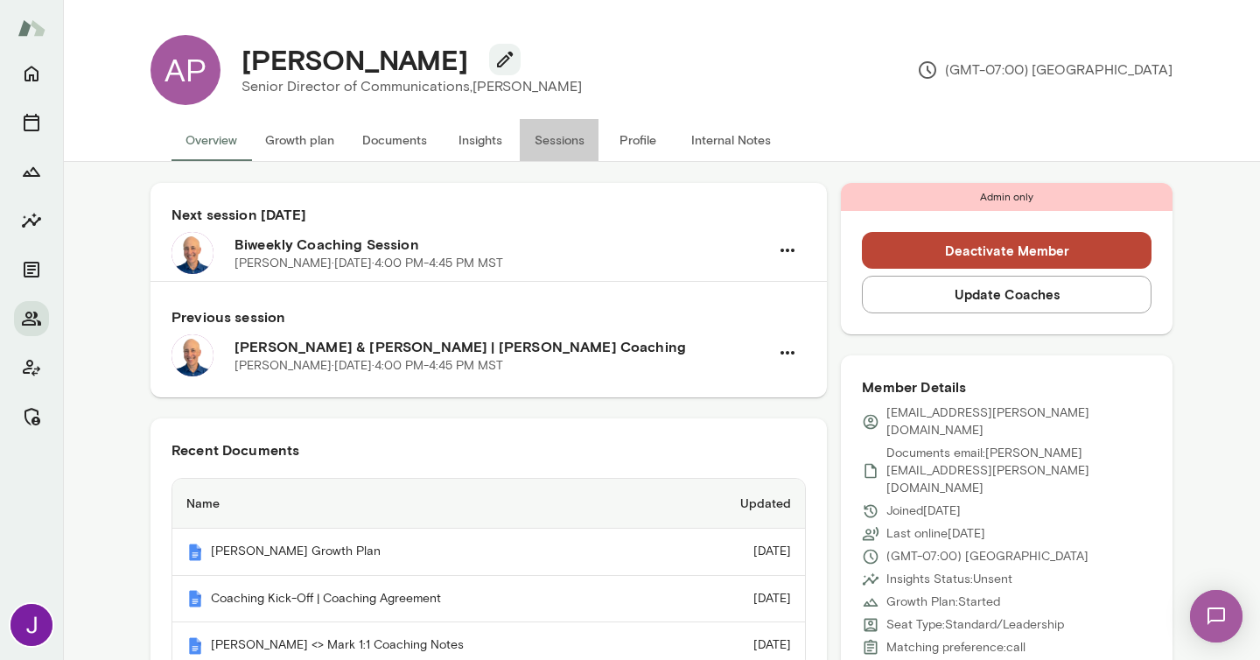
click at [579, 137] on button "Sessions" at bounding box center [559, 140] width 79 height 42
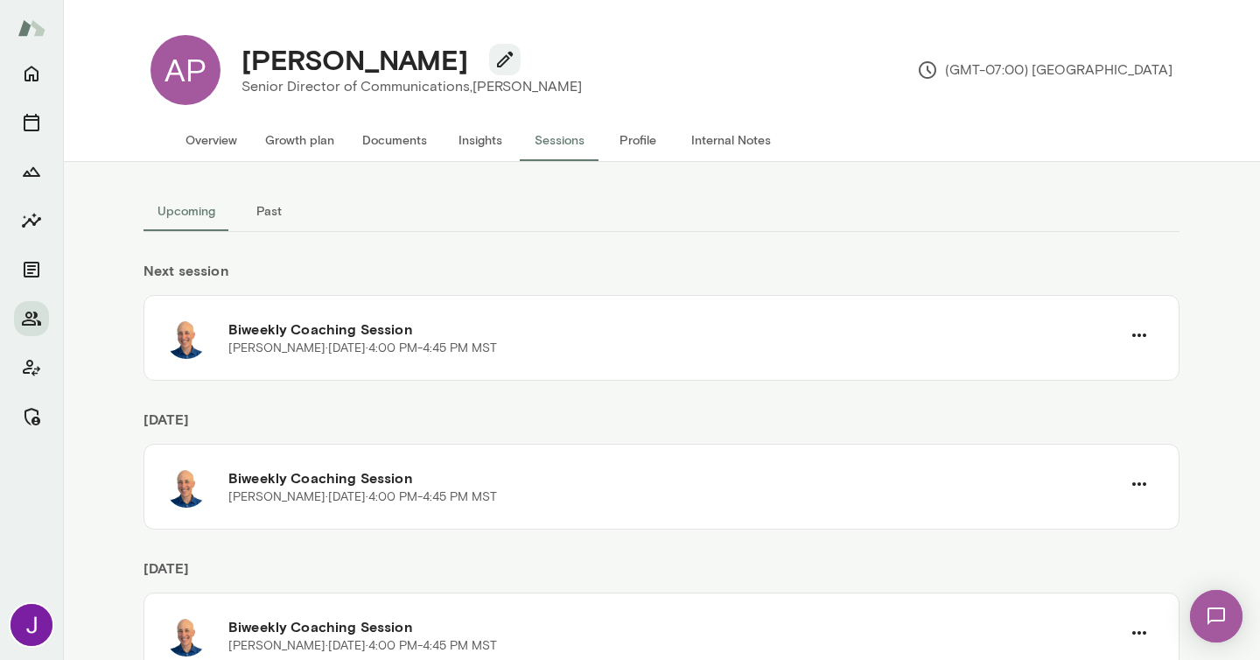
click at [201, 139] on button "Overview" at bounding box center [212, 140] width 80 height 42
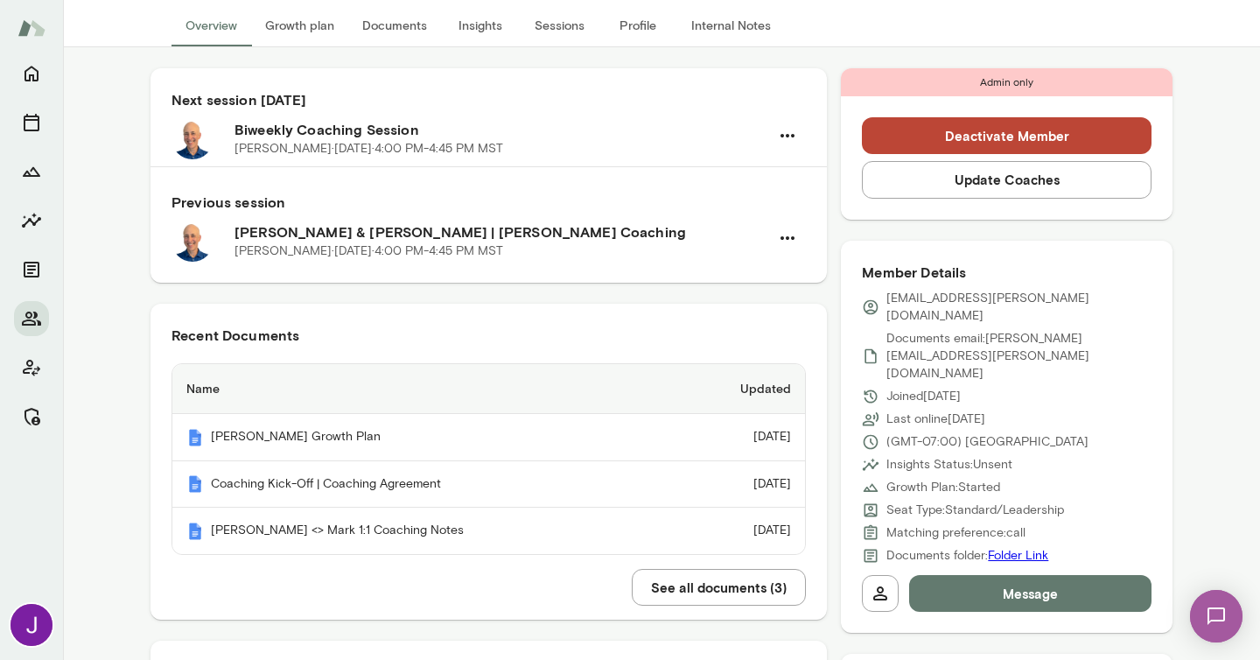
scroll to position [116, 0]
click at [549, 30] on button "Sessions" at bounding box center [559, 25] width 79 height 42
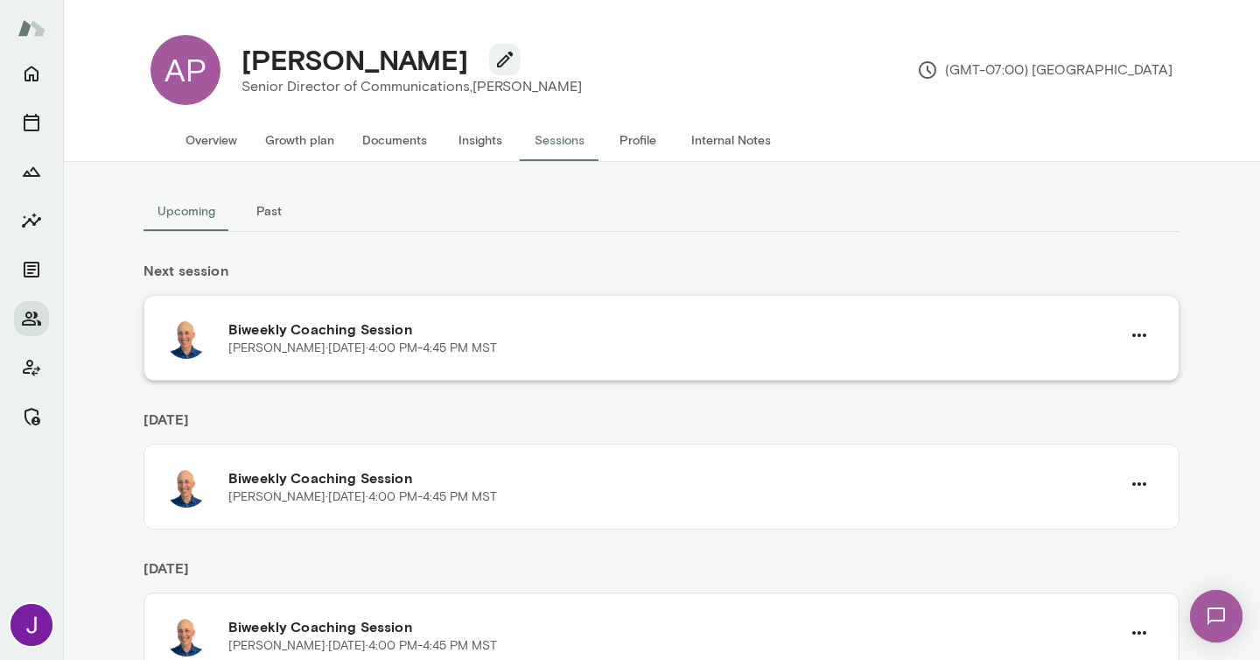
scroll to position [67, 0]
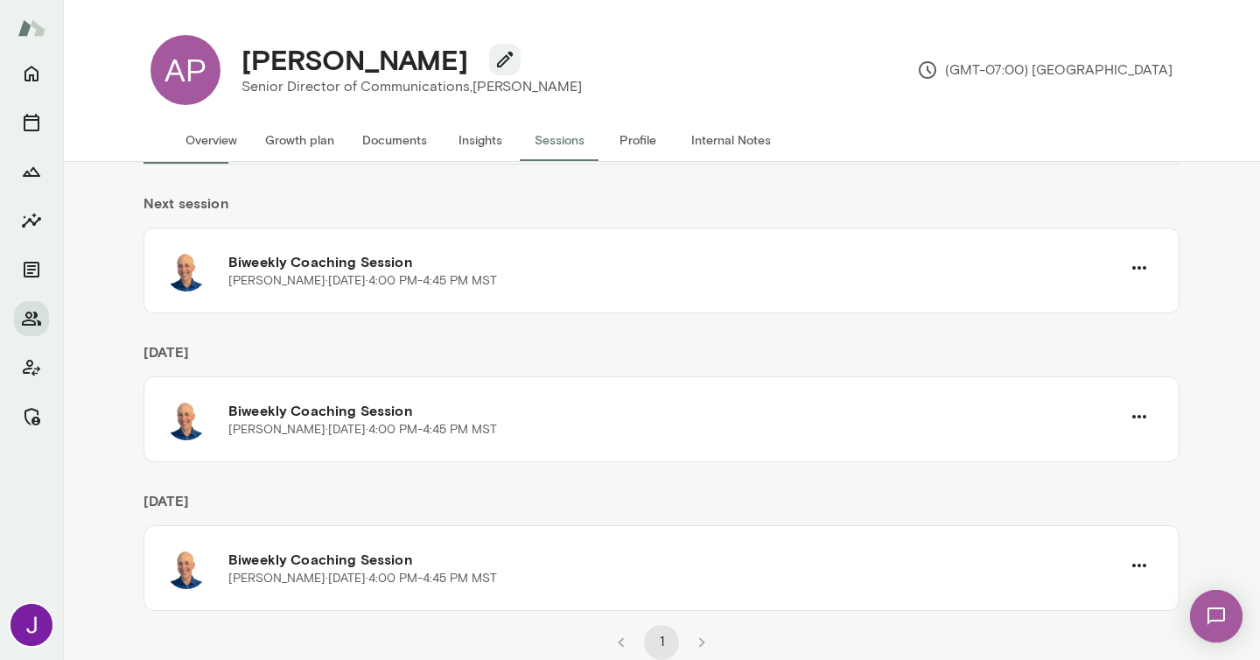
click at [402, 57] on h4 "Aaron Palacios" at bounding box center [355, 59] width 227 height 33
copy div "Aaron Palacios"
click at [201, 144] on button "Overview" at bounding box center [212, 140] width 80 height 42
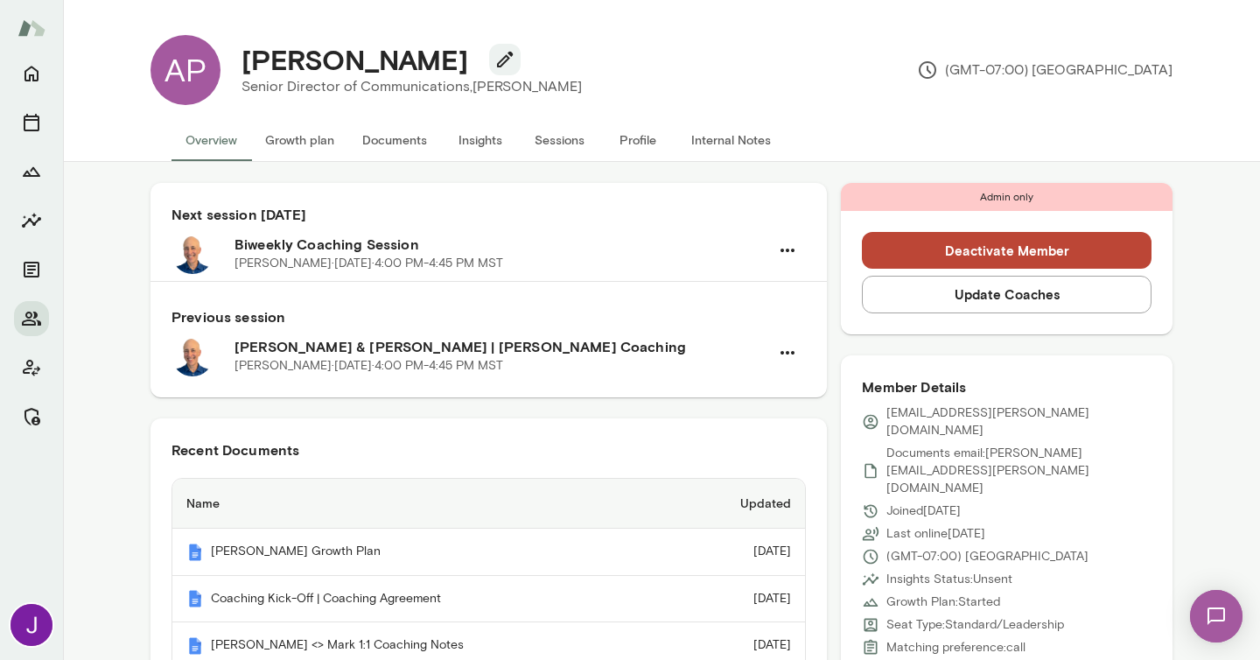
click at [957, 422] on div "apalacios@krafton.com Documents email: aaron.j.palacios@gmail.com Joined Feb 3 …" at bounding box center [1007, 541] width 290 height 275
click at [958, 416] on p "apalacios@krafton.com" at bounding box center [1019, 421] width 265 height 35
copy div "apalacios@krafton.com"
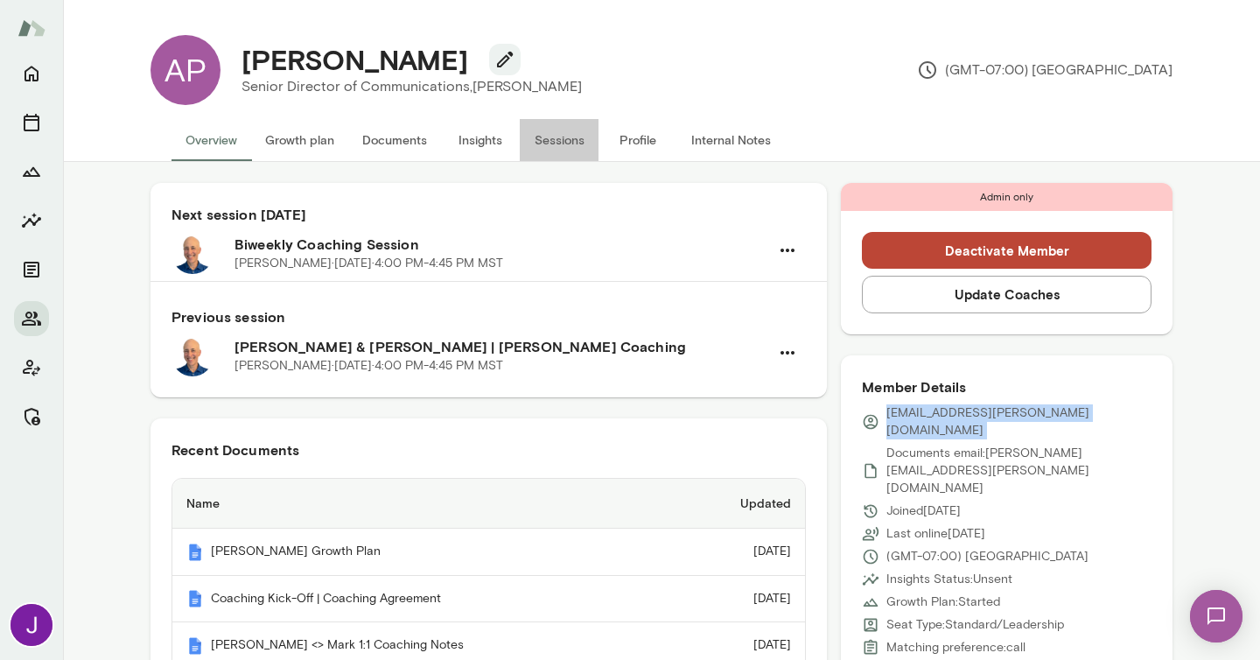
click at [550, 147] on button "Sessions" at bounding box center [559, 140] width 79 height 42
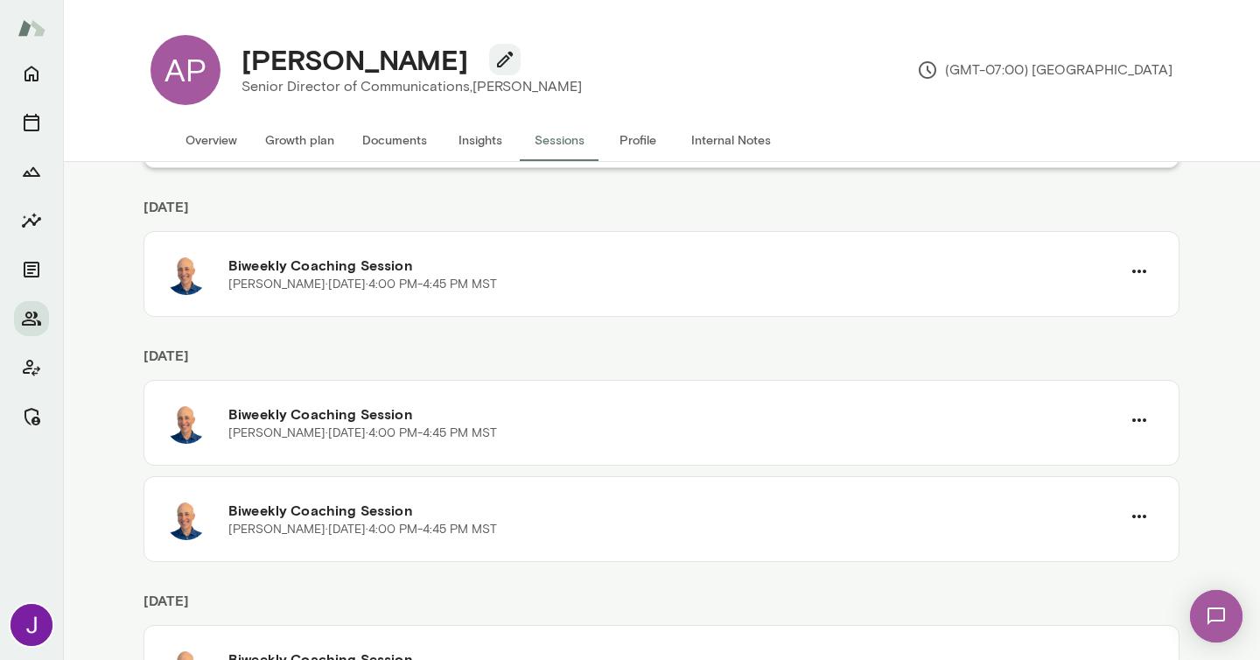
scroll to position [361, 0]
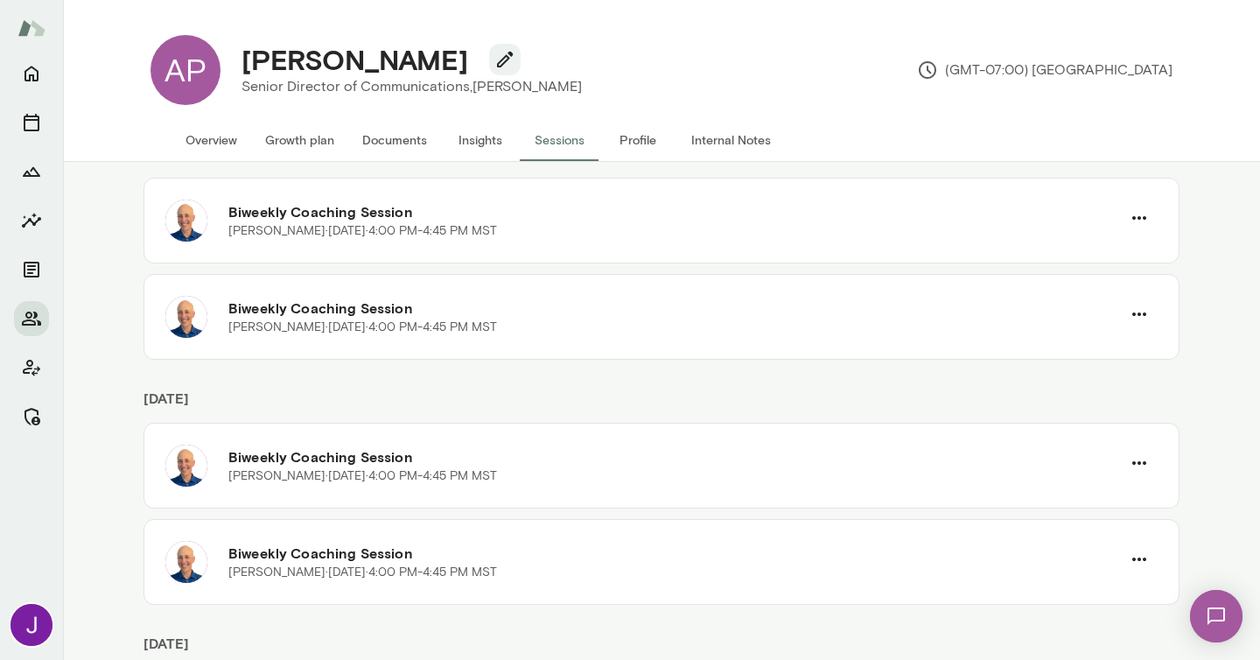
scroll to position [416, 0]
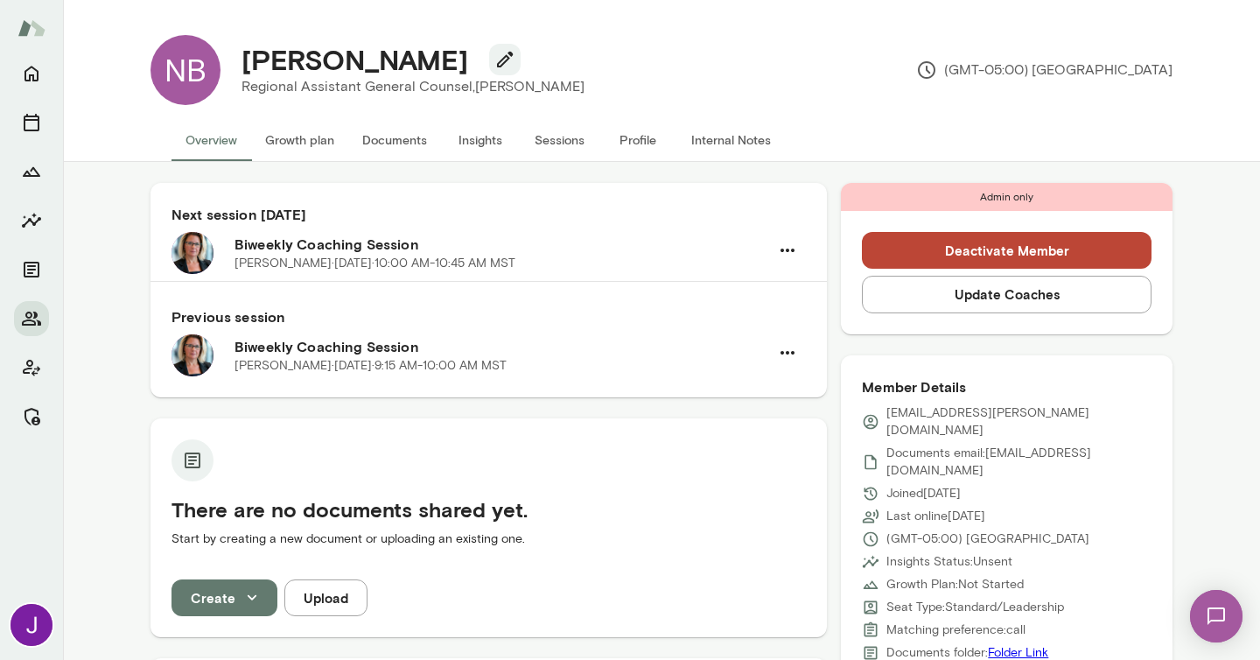
click at [572, 142] on button "Sessions" at bounding box center [559, 140] width 79 height 42
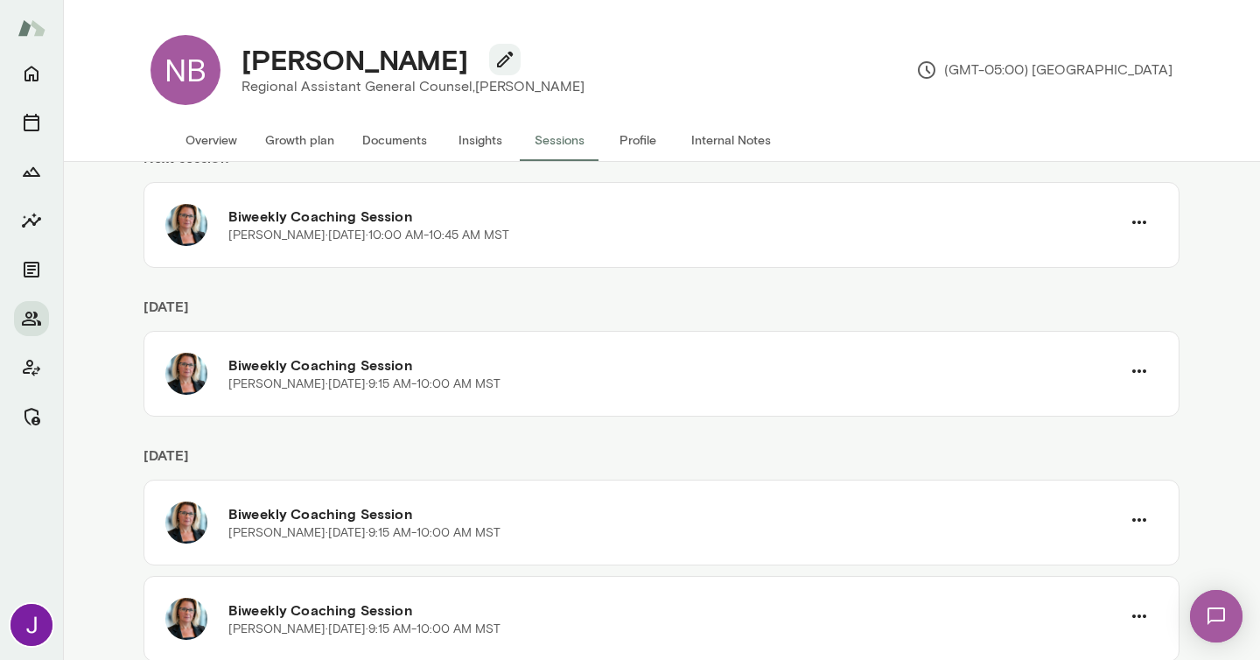
scroll to position [164, 0]
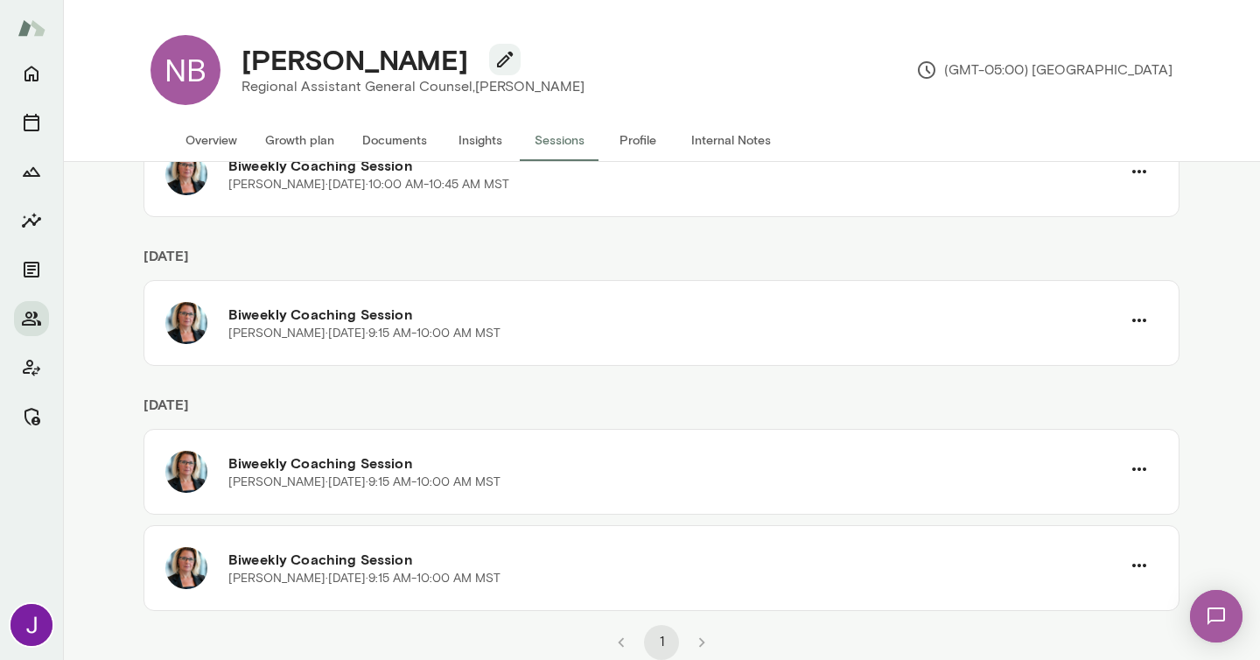
click at [220, 136] on button "Overview" at bounding box center [212, 140] width 80 height 42
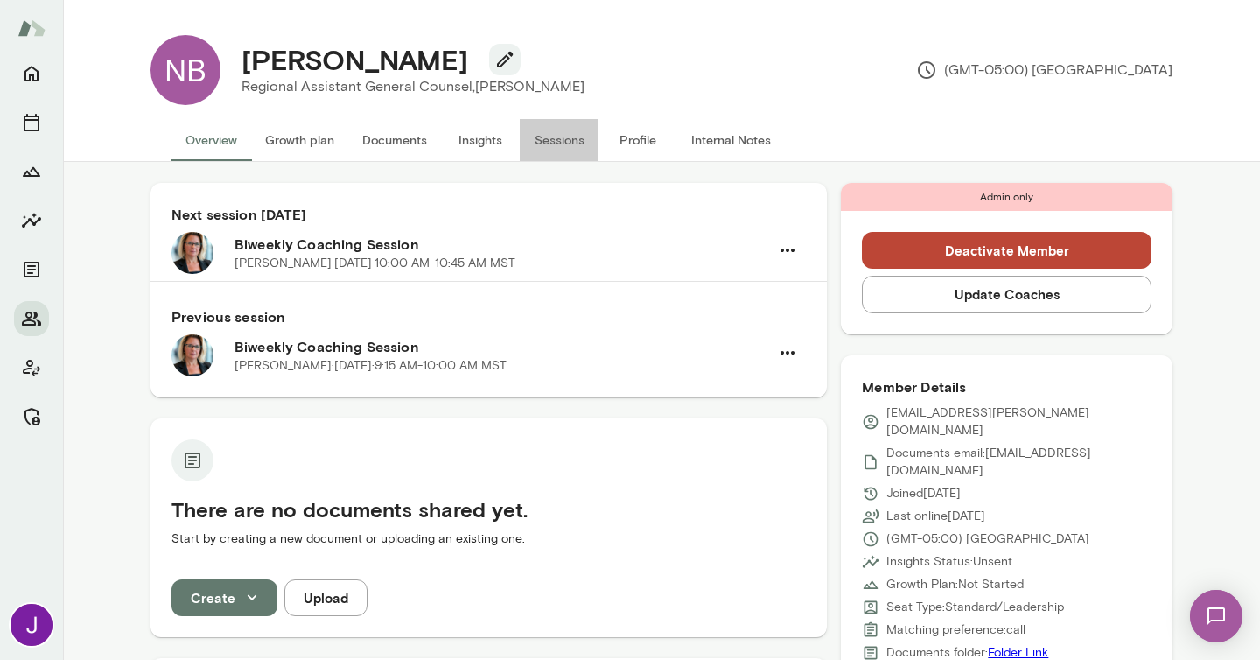
click at [538, 121] on button "Sessions" at bounding box center [559, 140] width 79 height 42
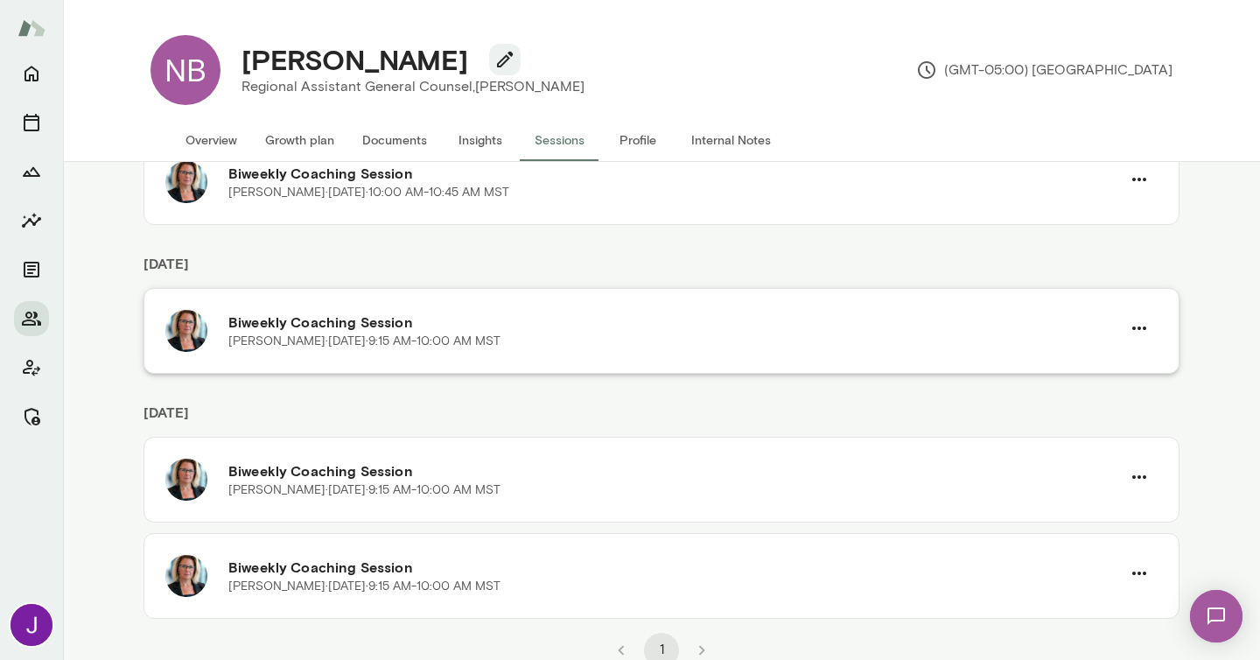
scroll to position [164, 0]
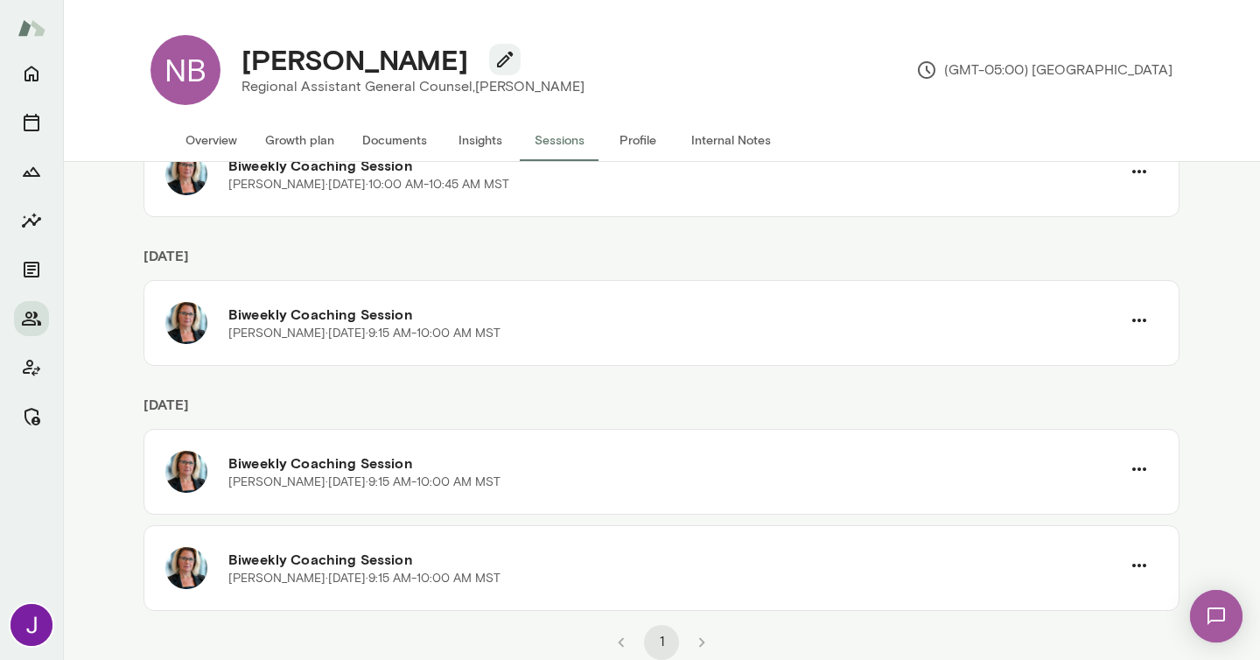
click at [298, 59] on h4 "[PERSON_NAME]" at bounding box center [355, 59] width 227 height 33
copy div "[PERSON_NAME]"
click at [207, 136] on button "Overview" at bounding box center [212, 140] width 80 height 42
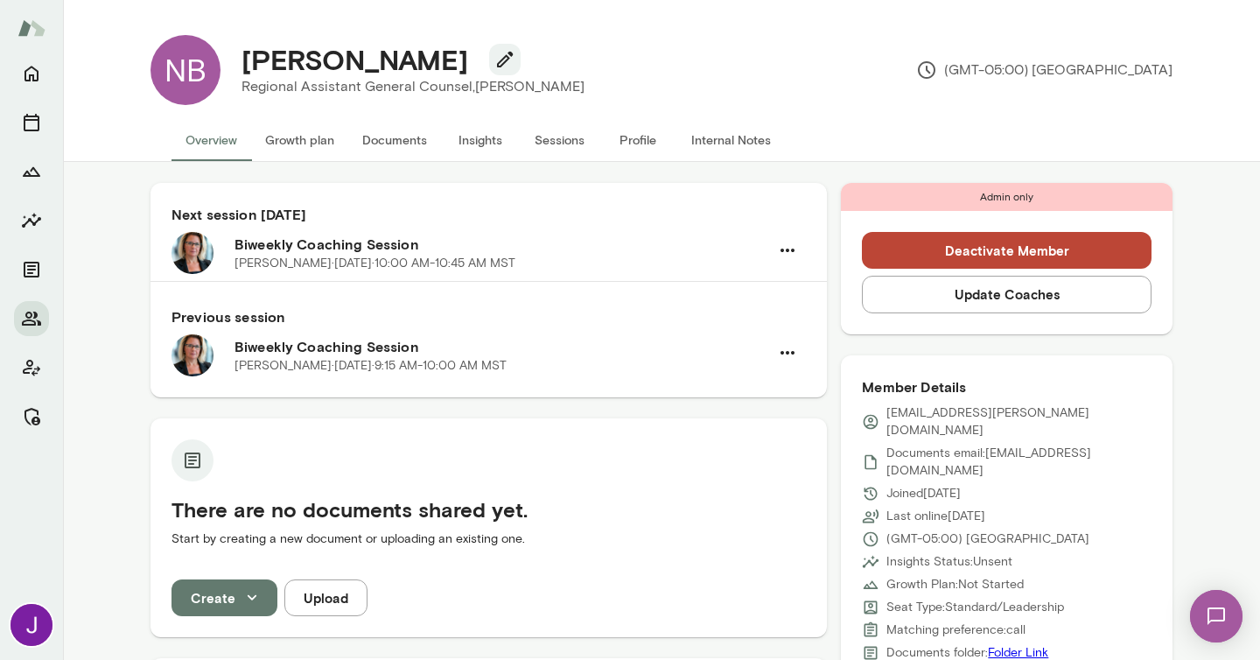
click at [923, 414] on p "[EMAIL_ADDRESS][PERSON_NAME][DOMAIN_NAME]" at bounding box center [1019, 421] width 265 height 35
copy div "[EMAIL_ADDRESS][PERSON_NAME][DOMAIN_NAME]"
click at [560, 128] on button "Sessions" at bounding box center [559, 140] width 79 height 42
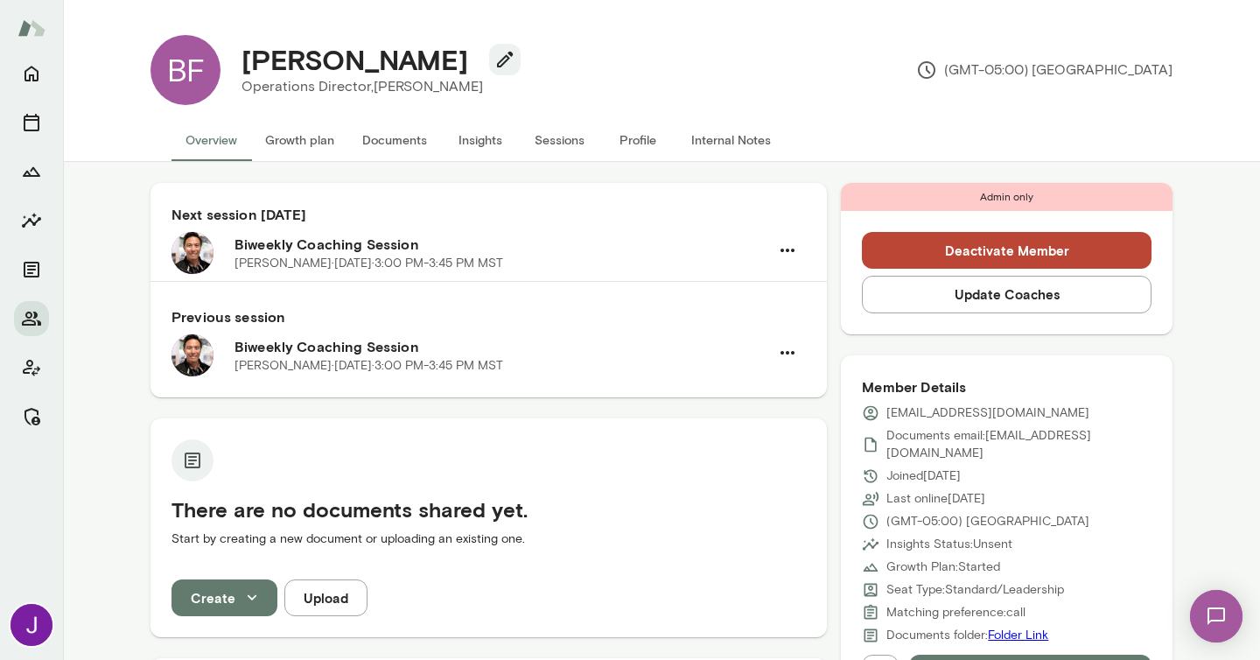
click at [565, 146] on button "Sessions" at bounding box center [559, 140] width 79 height 42
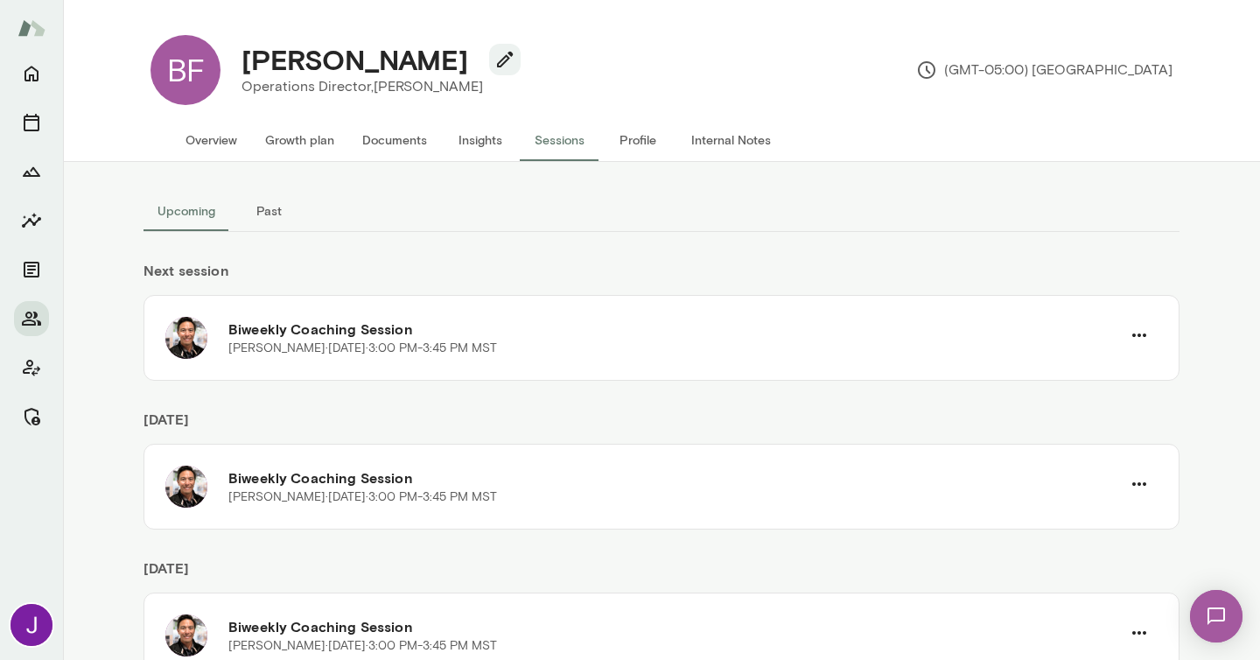
scroll to position [67, 0]
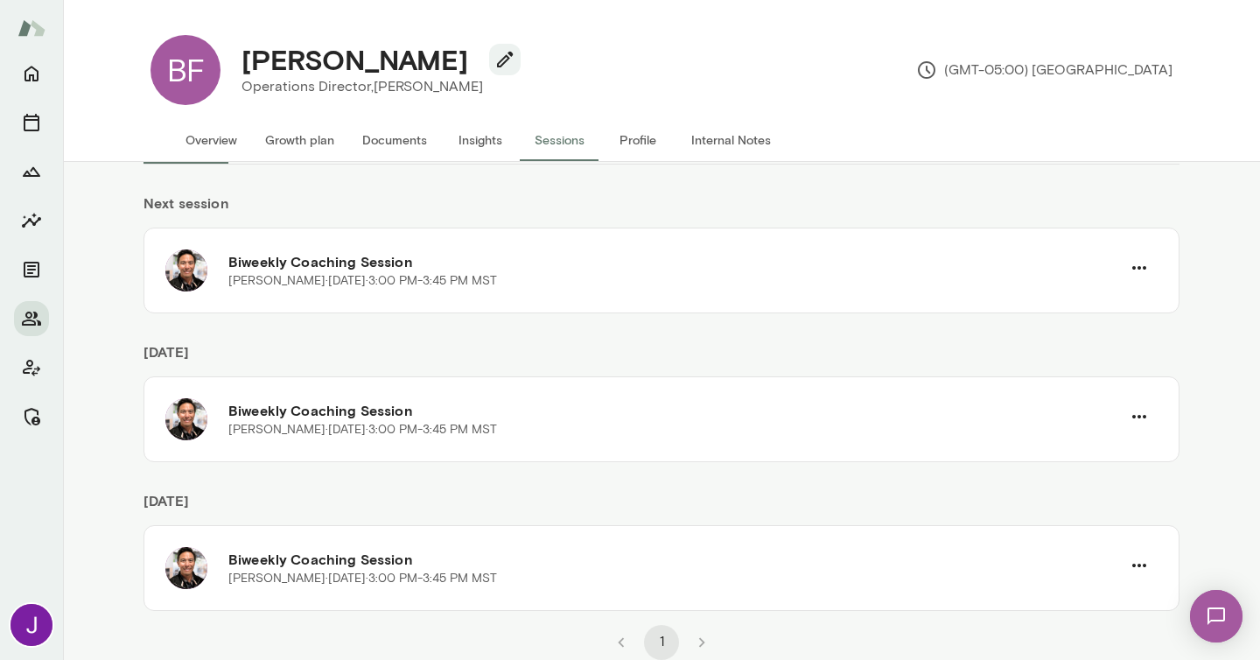
click at [293, 51] on h4 "Brandee Foxworthy" at bounding box center [355, 59] width 227 height 33
copy div "Brandee Foxworthy"
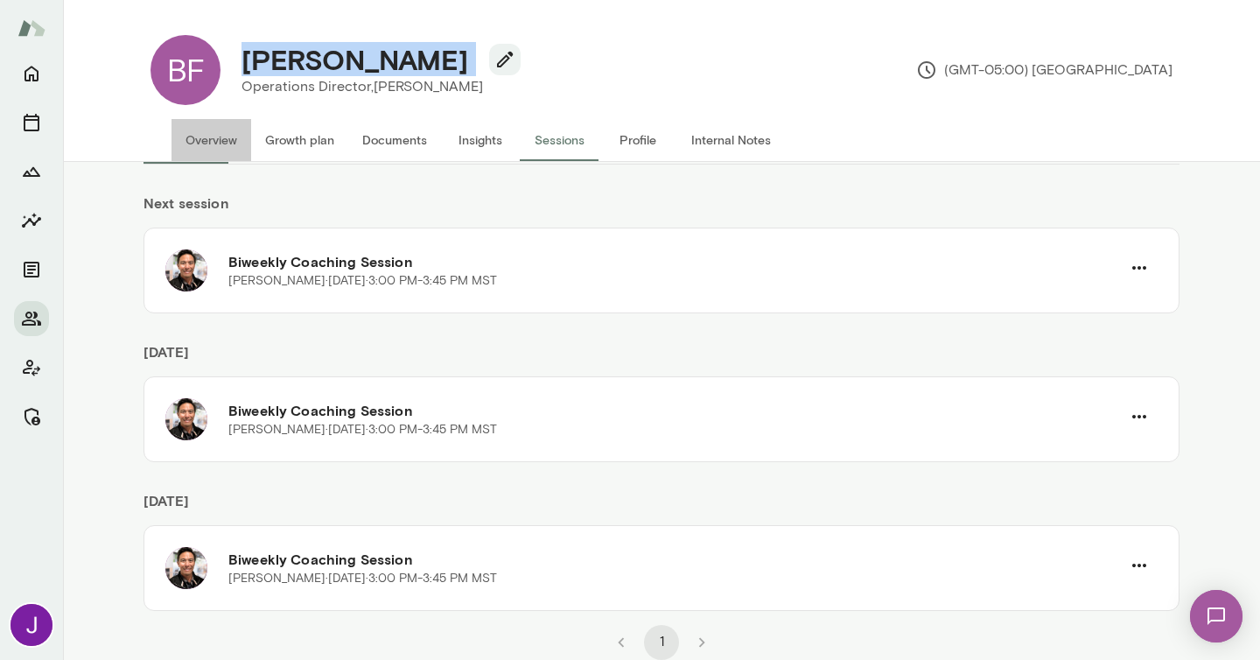
click at [220, 137] on button "Overview" at bounding box center [212, 140] width 80 height 42
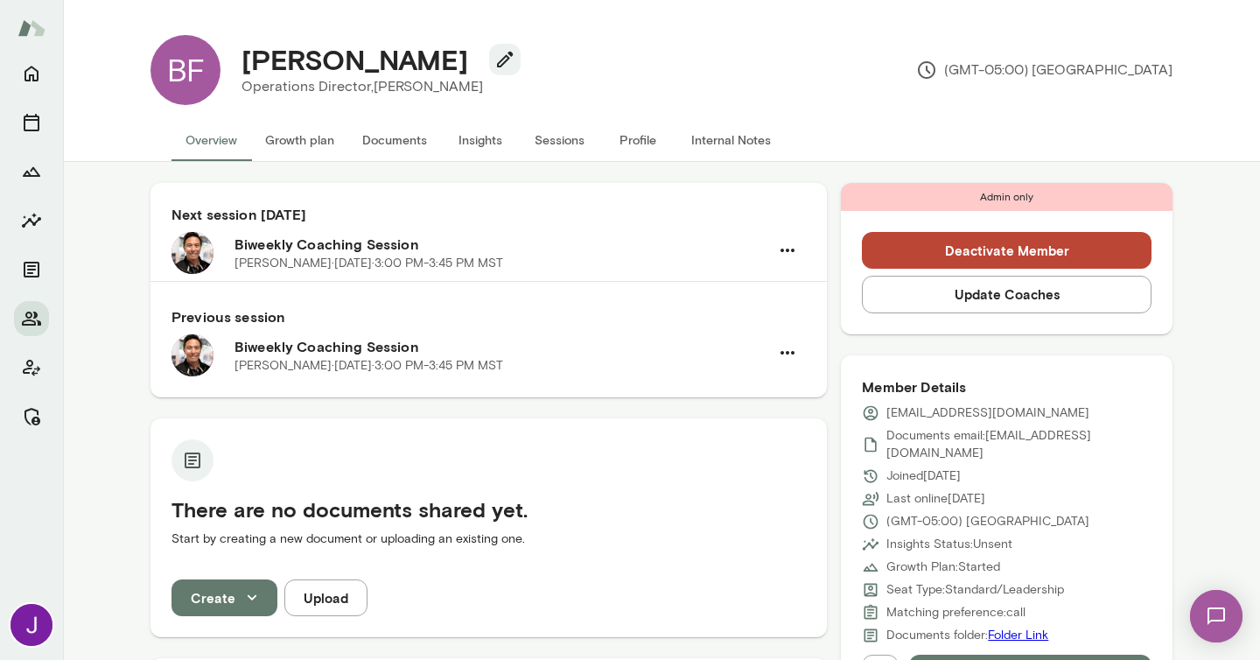
click at [948, 418] on p "bfoxworthy@pubg.com" at bounding box center [988, 413] width 203 height 18
copy div "bfoxworthy@pubg.com"
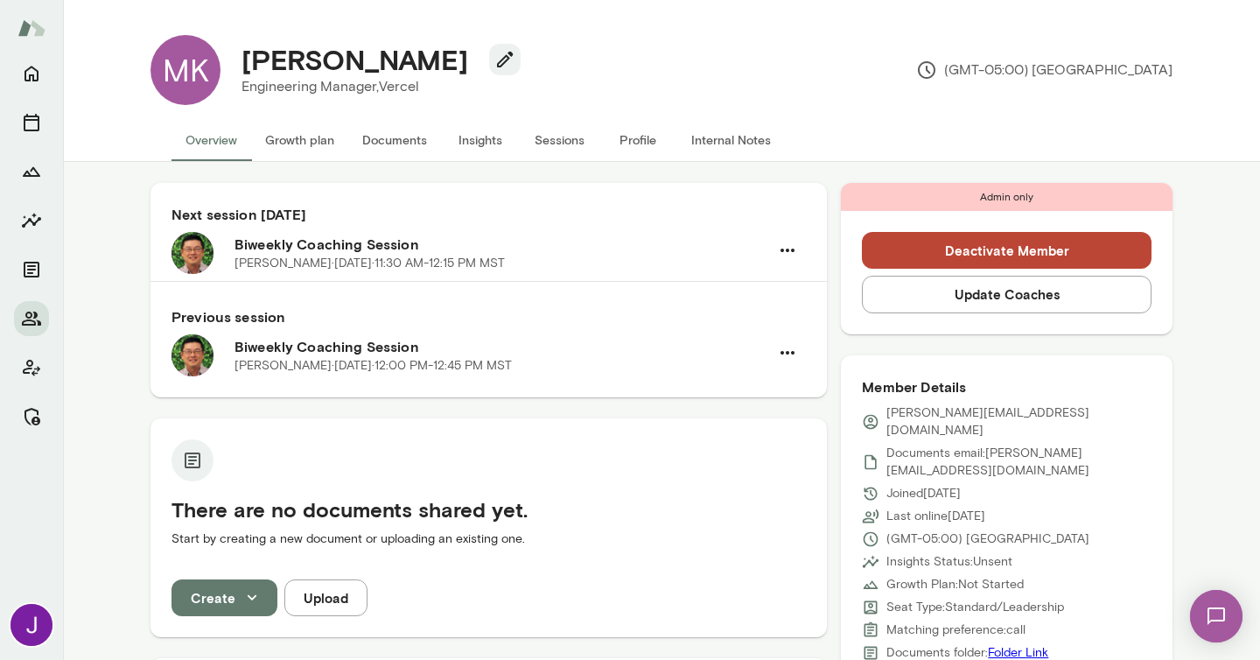
click at [560, 138] on button "Sessions" at bounding box center [559, 140] width 79 height 42
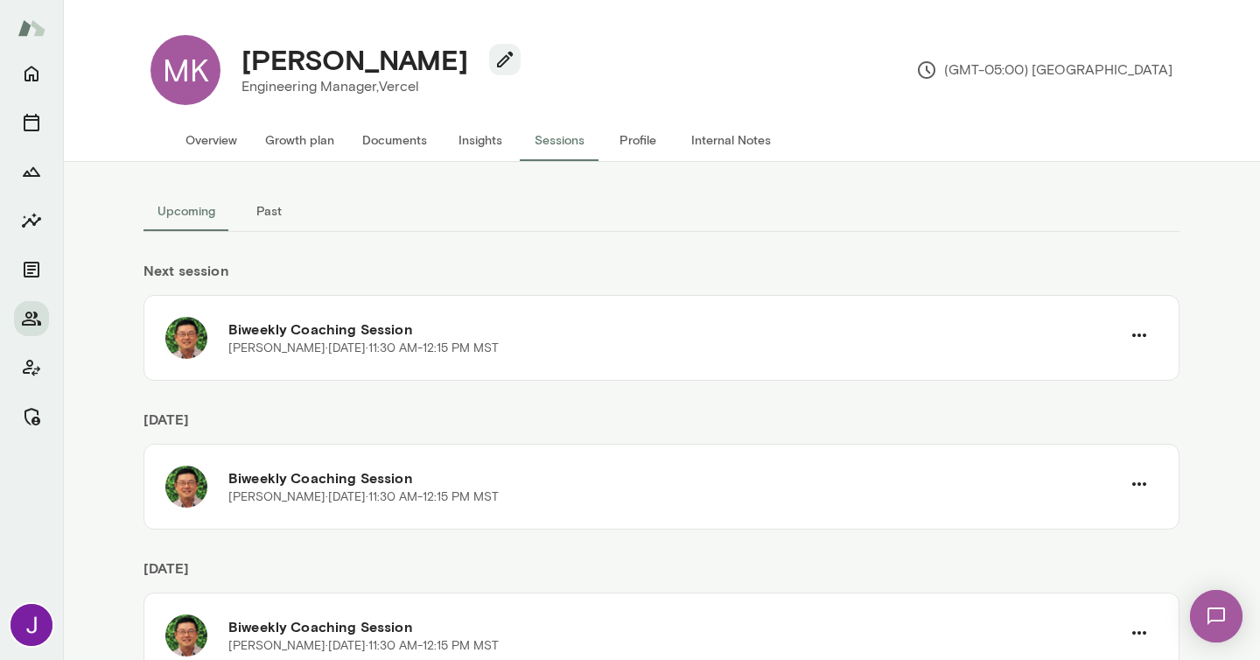
click at [200, 131] on button "Overview" at bounding box center [212, 140] width 80 height 42
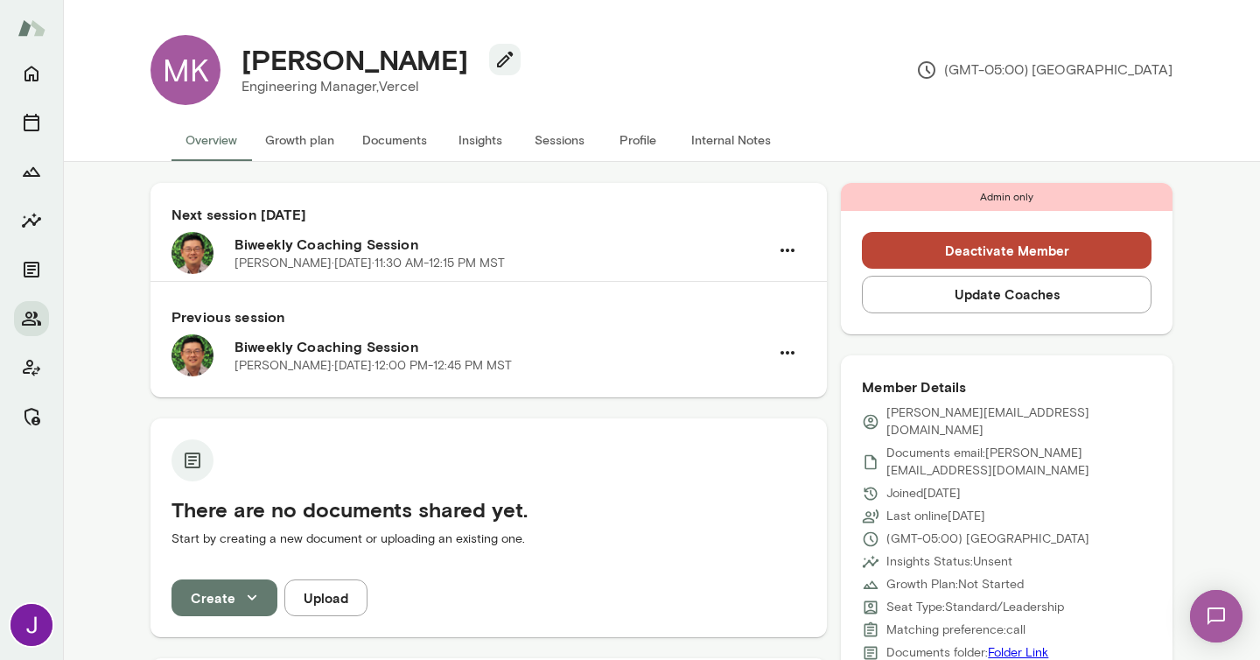
click at [283, 56] on h4 "Mehul Kar" at bounding box center [355, 59] width 227 height 33
copy div "Mehul Kar"
click at [553, 138] on button "Sessions" at bounding box center [559, 140] width 79 height 42
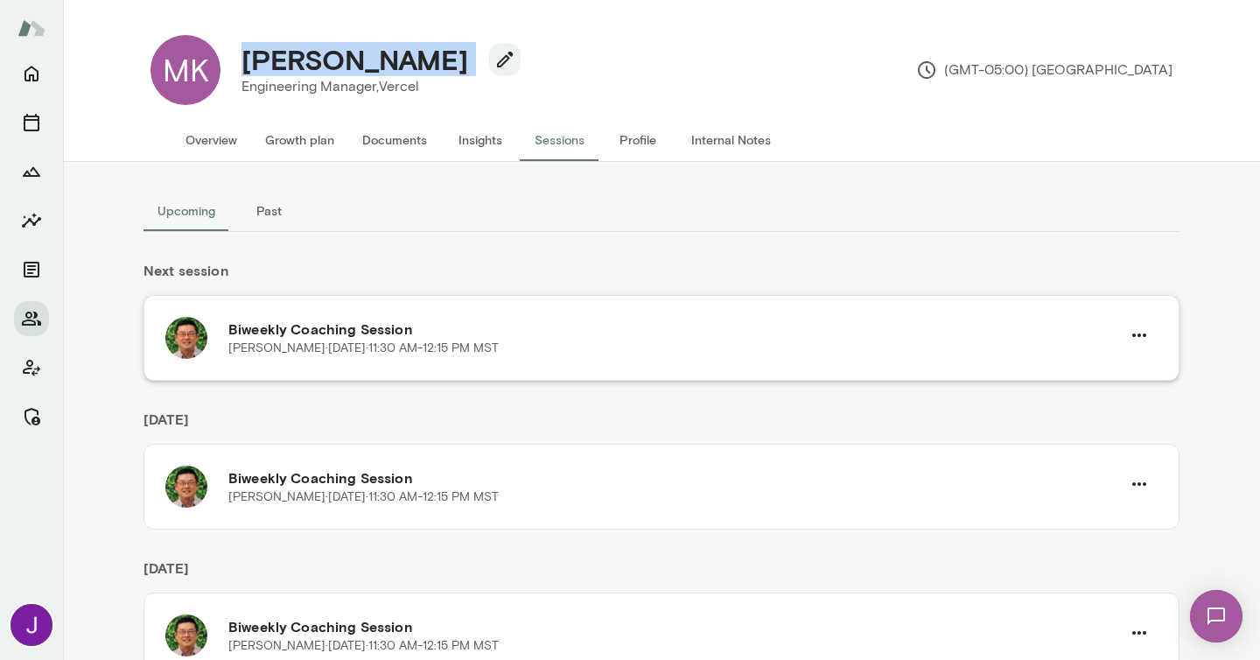
scroll to position [164, 0]
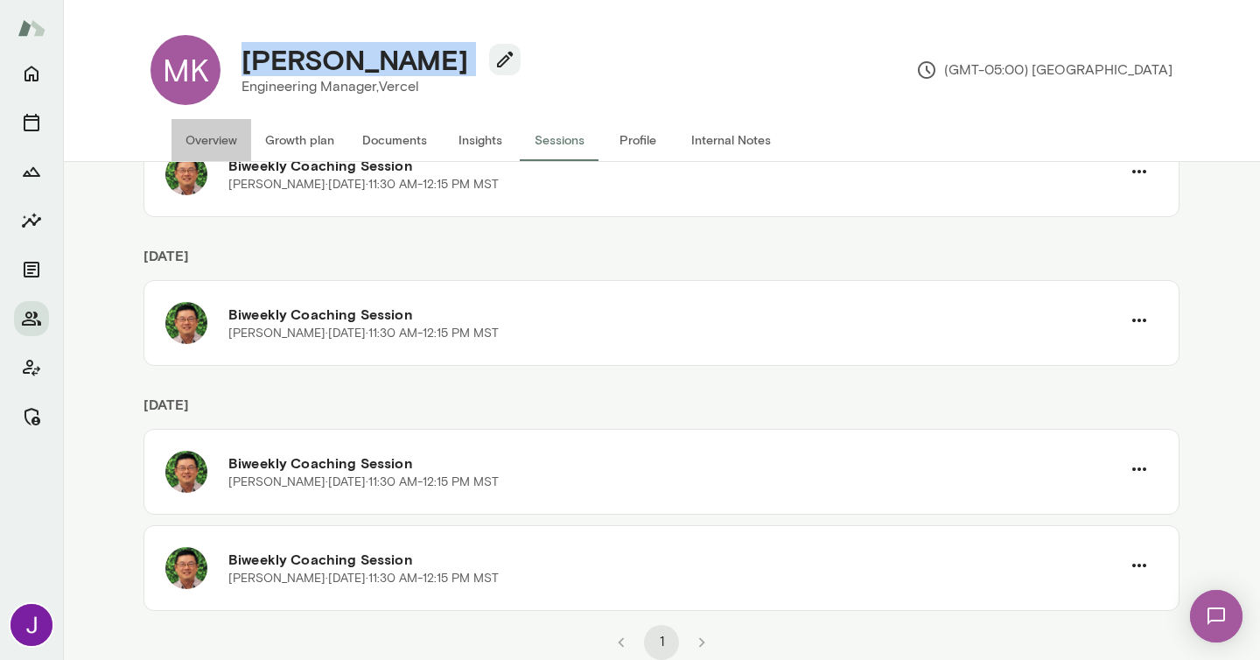
click at [207, 141] on button "Overview" at bounding box center [212, 140] width 80 height 42
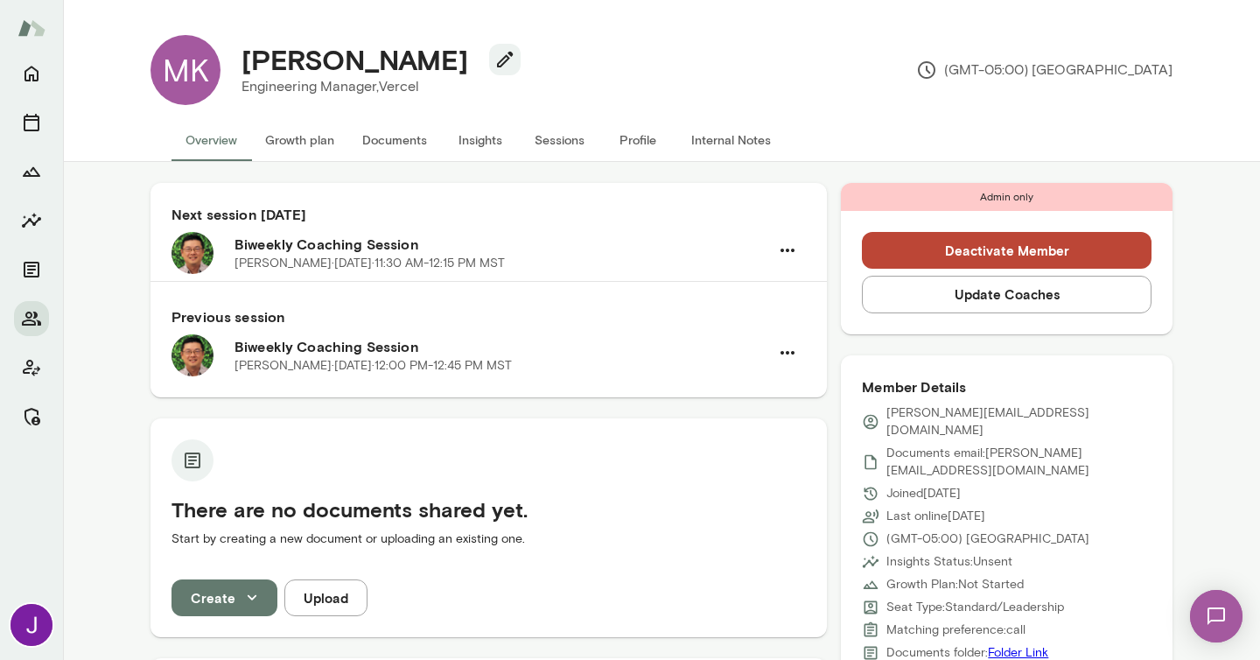
click at [913, 416] on p "mehul.kar@vercel.com" at bounding box center [1019, 421] width 265 height 35
copy div "mehul.kar@vercel.com"
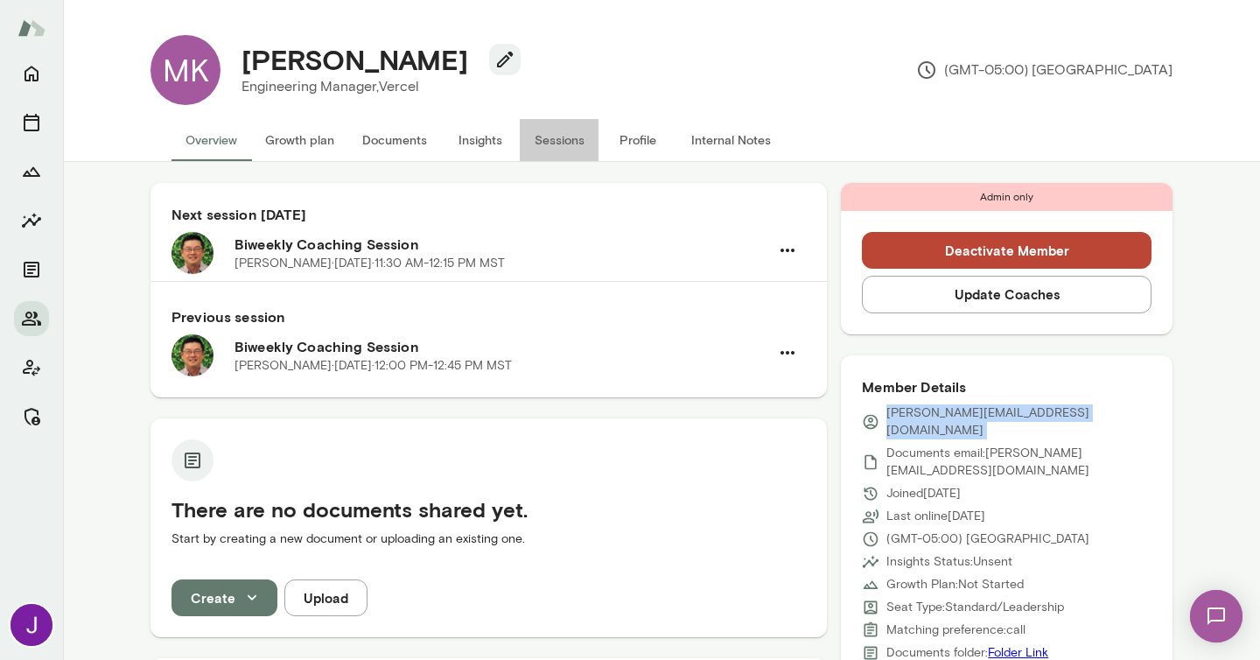
click at [562, 137] on button "Sessions" at bounding box center [559, 140] width 79 height 42
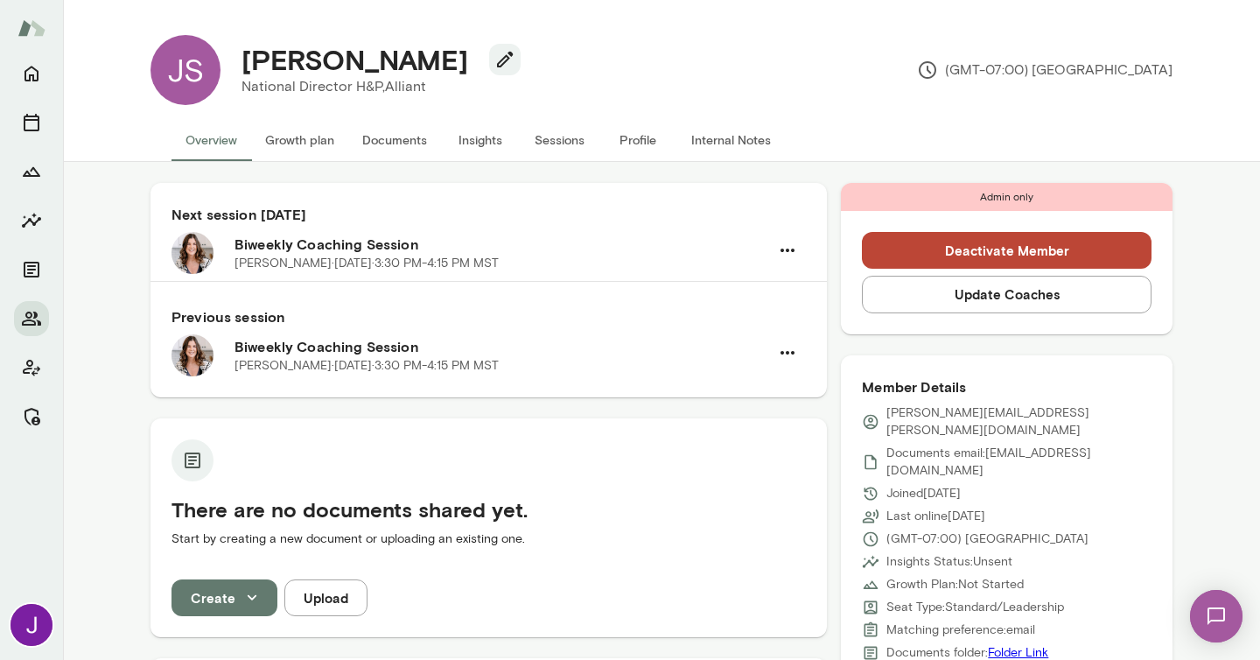
click at [550, 140] on button "Sessions" at bounding box center [559, 140] width 79 height 42
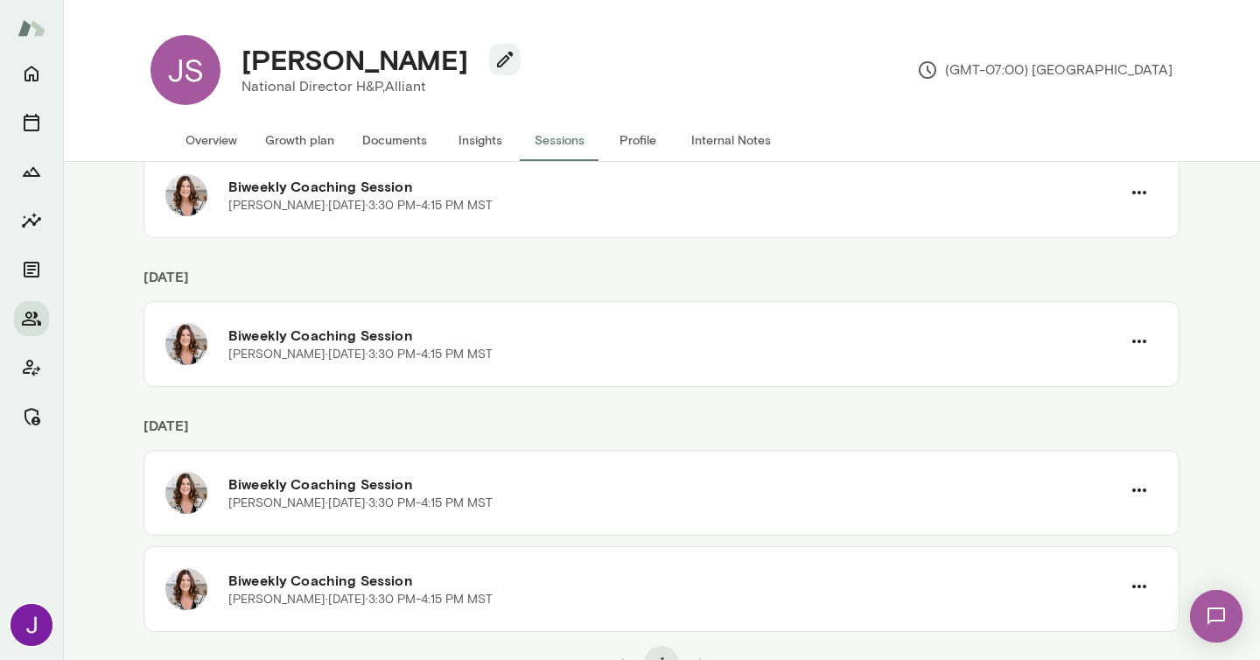
scroll to position [164, 0]
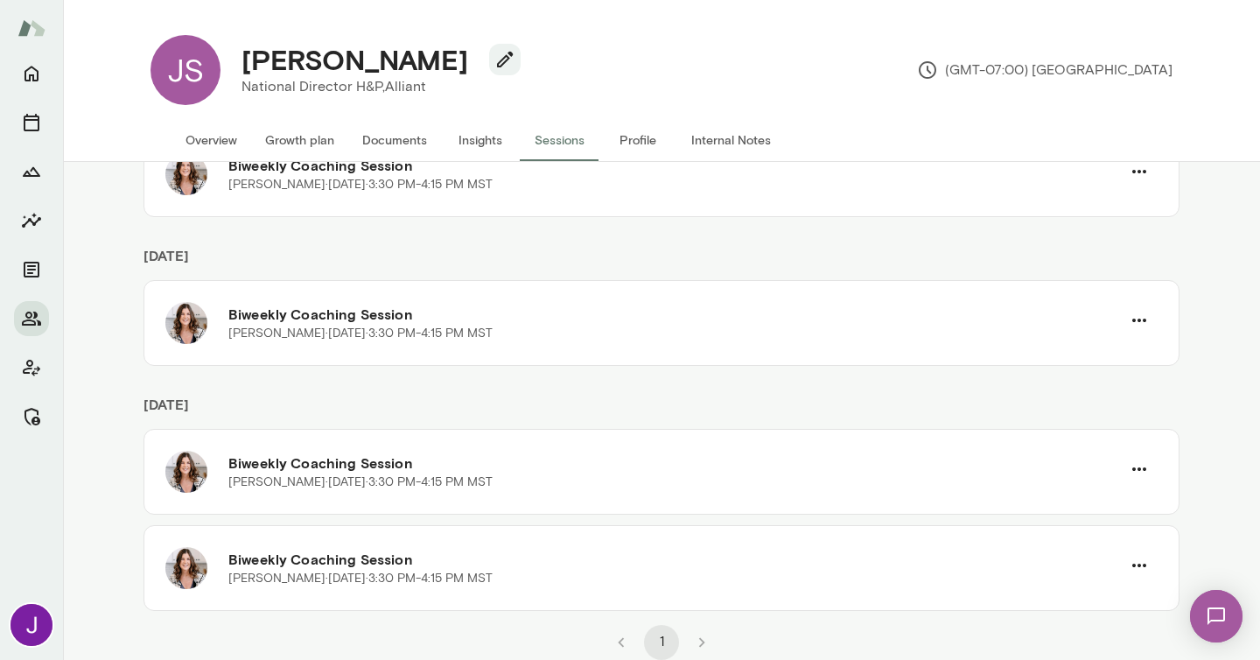
click at [324, 60] on h4 "Jennifer Spence" at bounding box center [355, 59] width 227 height 33
copy div "Jennifer Spence"
click at [194, 149] on button "Overview" at bounding box center [212, 140] width 80 height 42
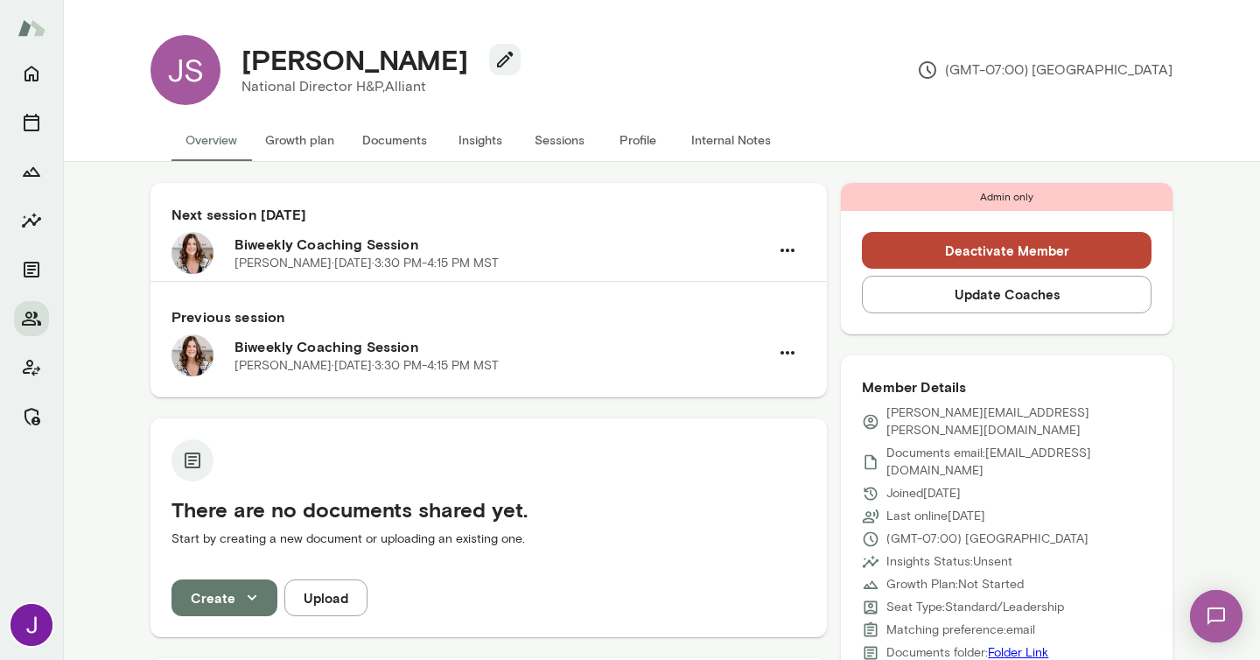
click at [950, 417] on p "jennifer.spence@alliant.com" at bounding box center [1019, 421] width 265 height 35
copy div "jennifer.spence@alliant.com"
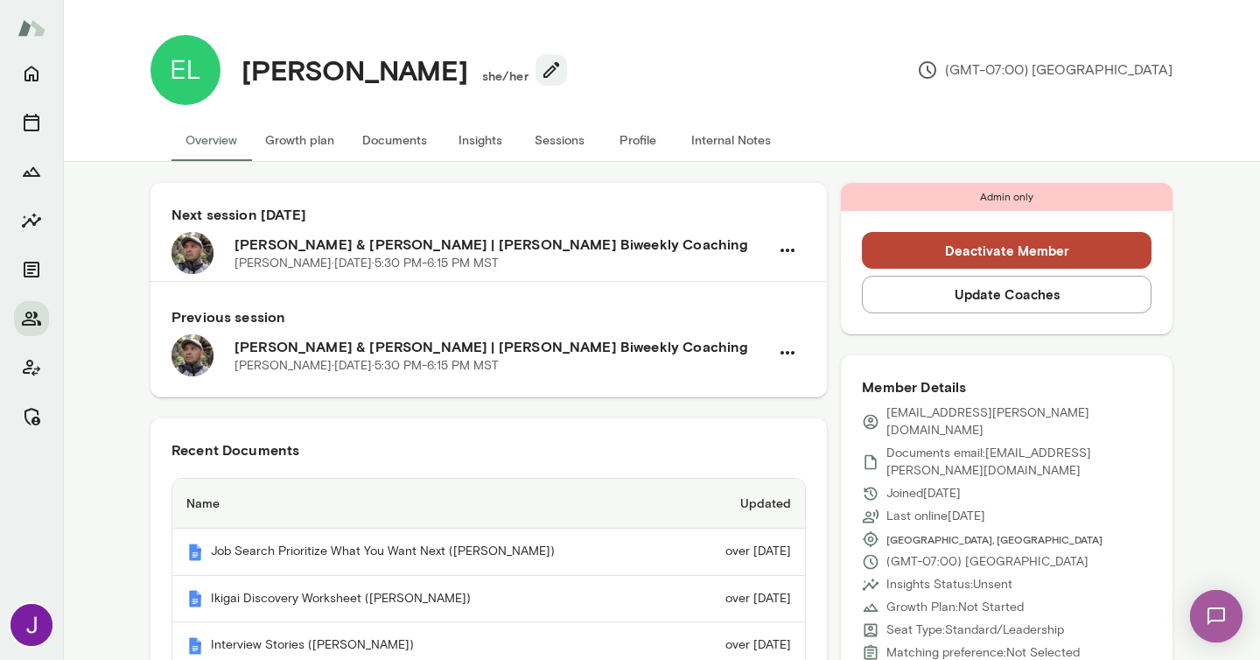
click at [579, 155] on button "Sessions" at bounding box center [559, 140] width 79 height 42
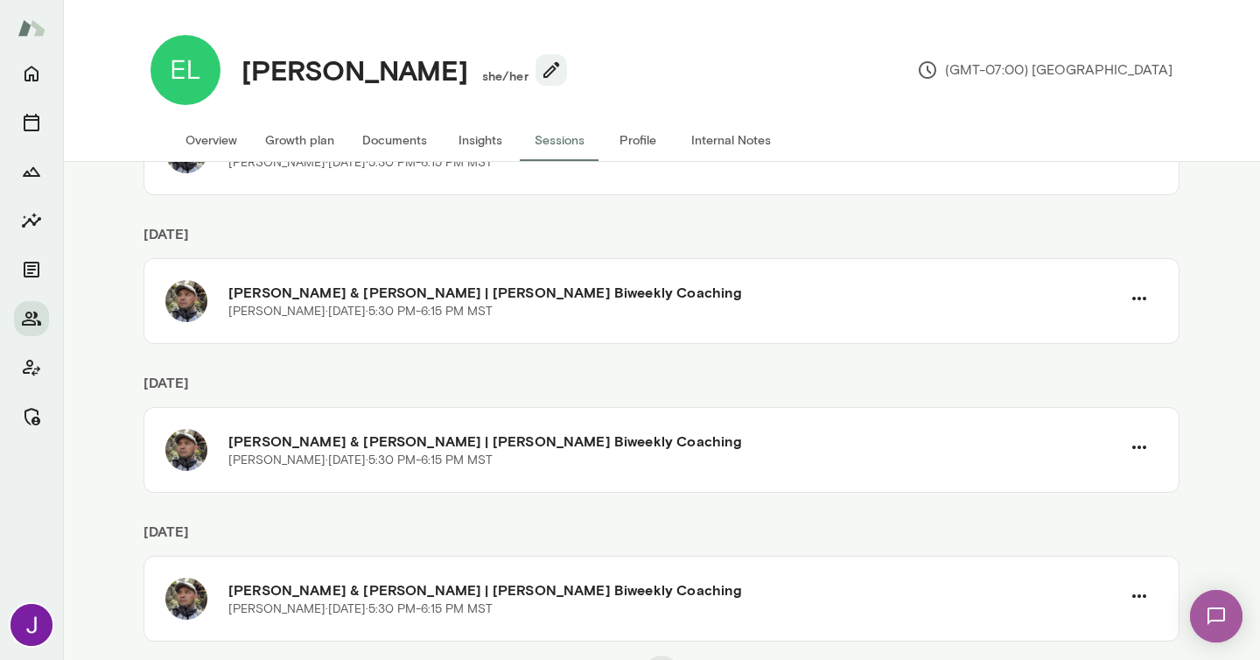
scroll to position [216, 0]
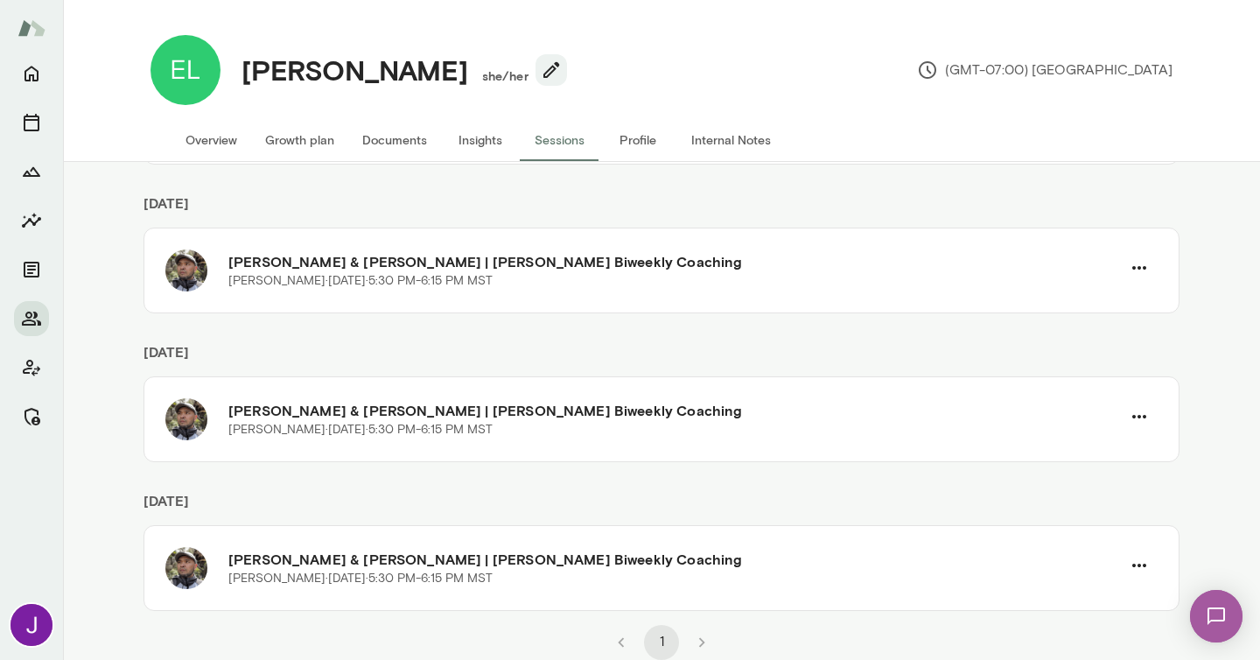
drag, startPoint x: 565, startPoint y: 361, endPoint x: 587, endPoint y: 365, distance: 22.3
click at [581, 360] on h6 "[DATE]" at bounding box center [662, 358] width 1036 height 35
